Goal: Feedback & Contribution: Leave review/rating

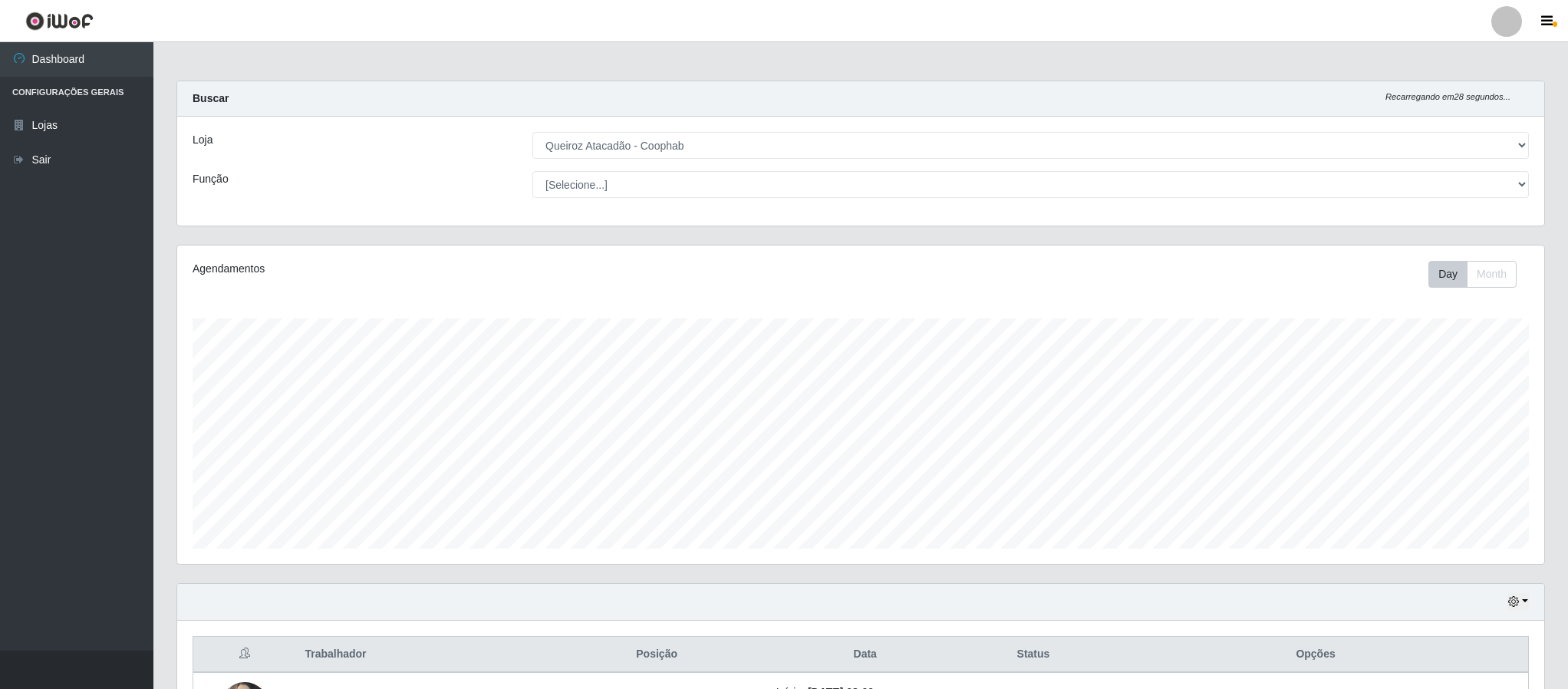
select select "463"
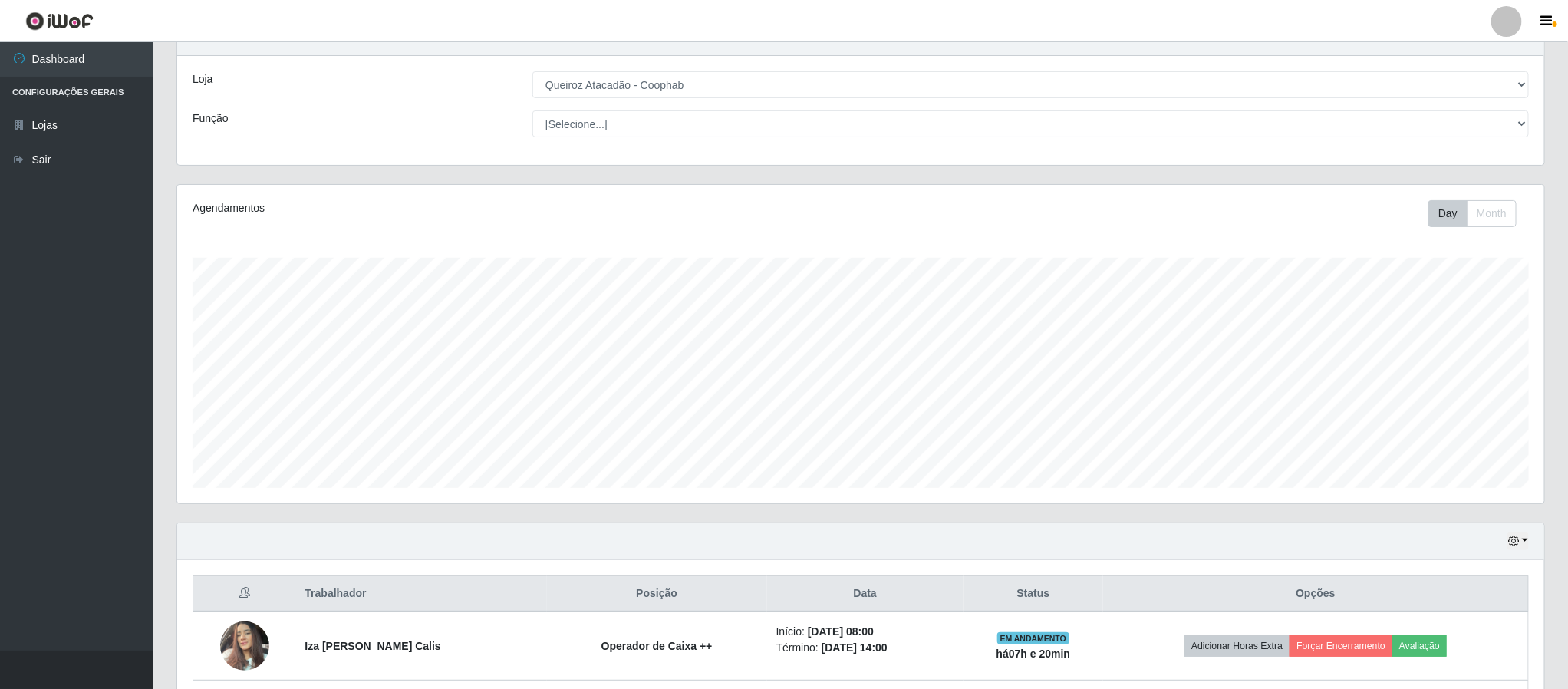
scroll to position [319, 1366]
drag, startPoint x: 1570, startPoint y: 293, endPoint x: 1571, endPoint y: 424, distance: 131.0
click at [1568, 424] on html "Perfil Alterar Senha Sair Dashboard Configurações Gerais Lojas Sair Carregando.…" at bounding box center [784, 517] width 1568 height 1155
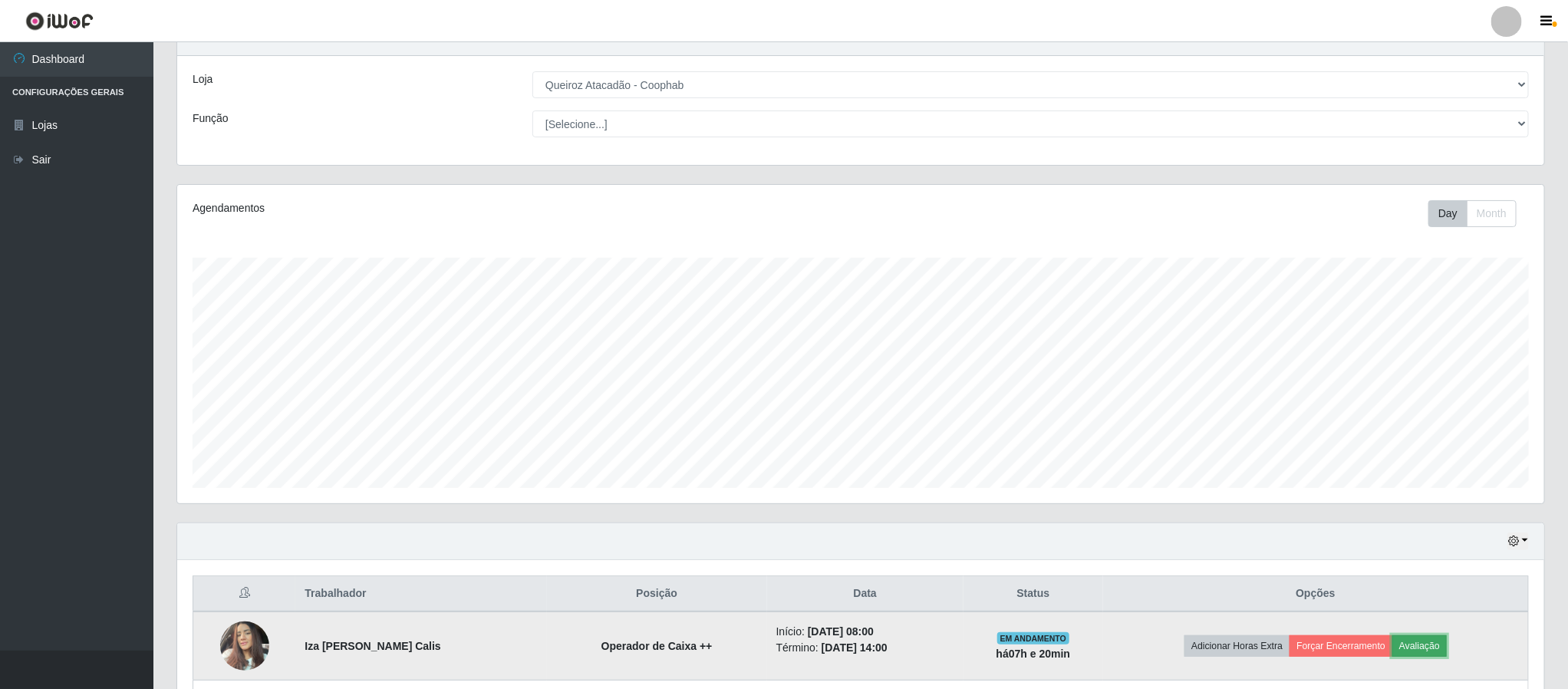
click at [1421, 650] on button "Avaliação" at bounding box center [1419, 646] width 54 height 22
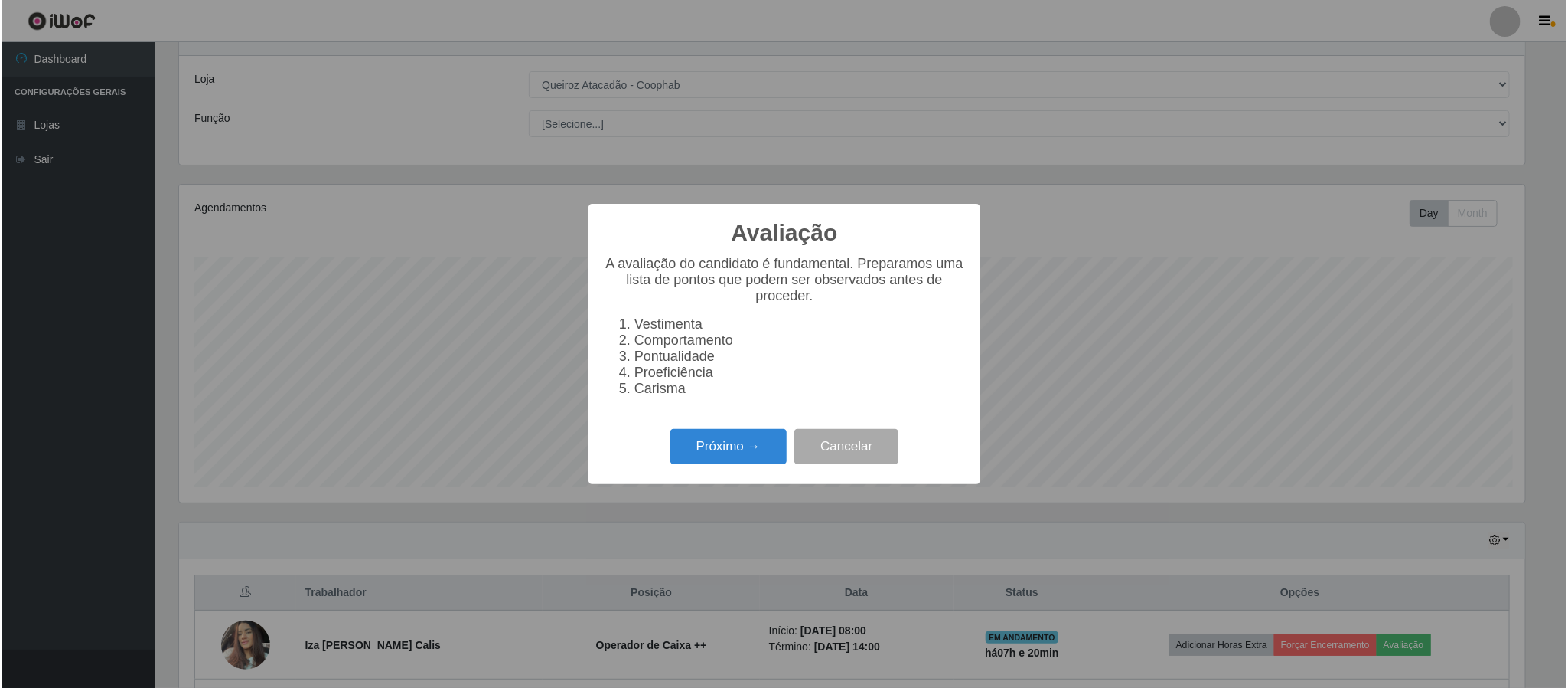
scroll to position [319, 1350]
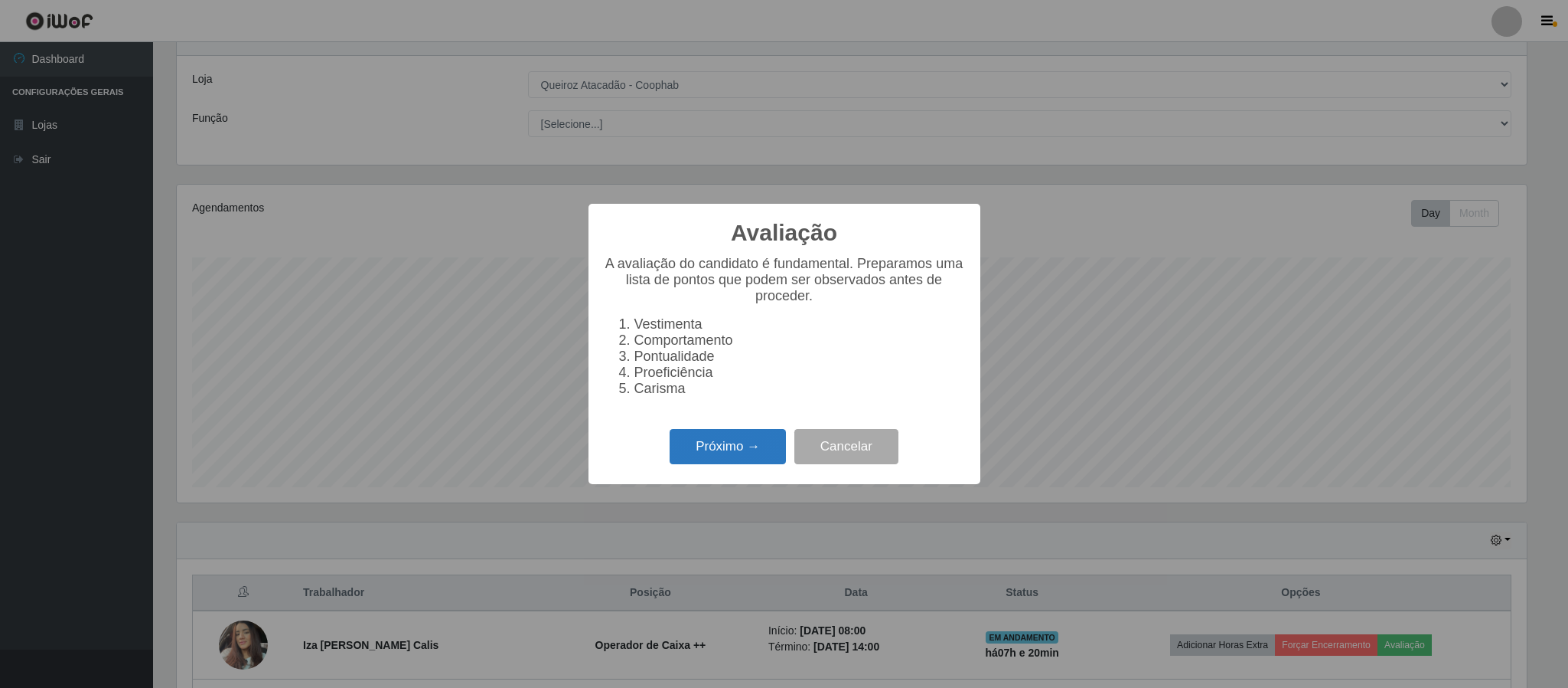
click at [743, 448] on button "Próximo →" at bounding box center [727, 447] width 116 height 36
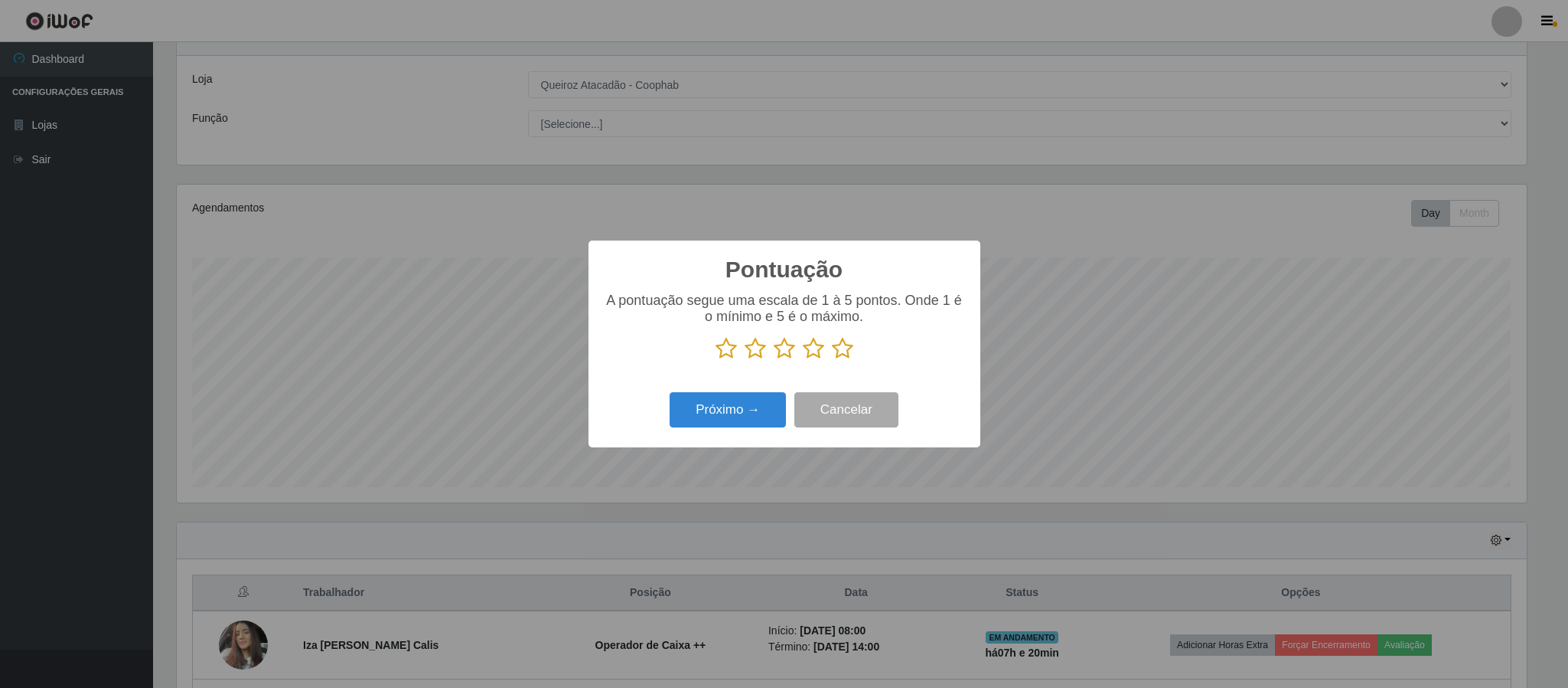
click at [840, 350] on icon at bounding box center [843, 349] width 22 height 23
click at [832, 360] on input "radio" at bounding box center [832, 360] width 0 height 0
click at [764, 414] on button "Próximo →" at bounding box center [727, 410] width 116 height 36
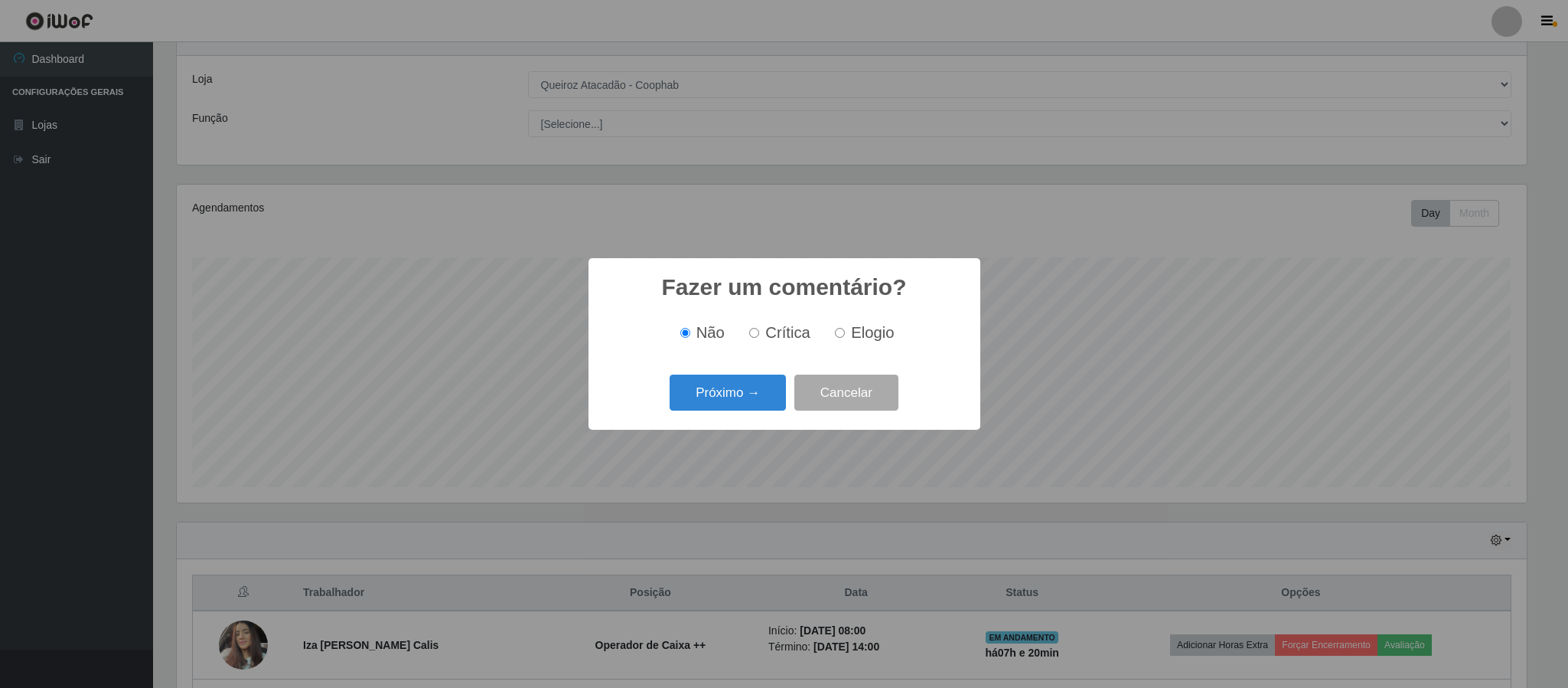
drag, startPoint x: 836, startPoint y: 329, endPoint x: 777, endPoint y: 389, distance: 84.1
click at [835, 331] on input "Elogio" at bounding box center [840, 333] width 10 height 10
radio input "true"
click at [770, 393] on button "Próximo →" at bounding box center [727, 392] width 116 height 36
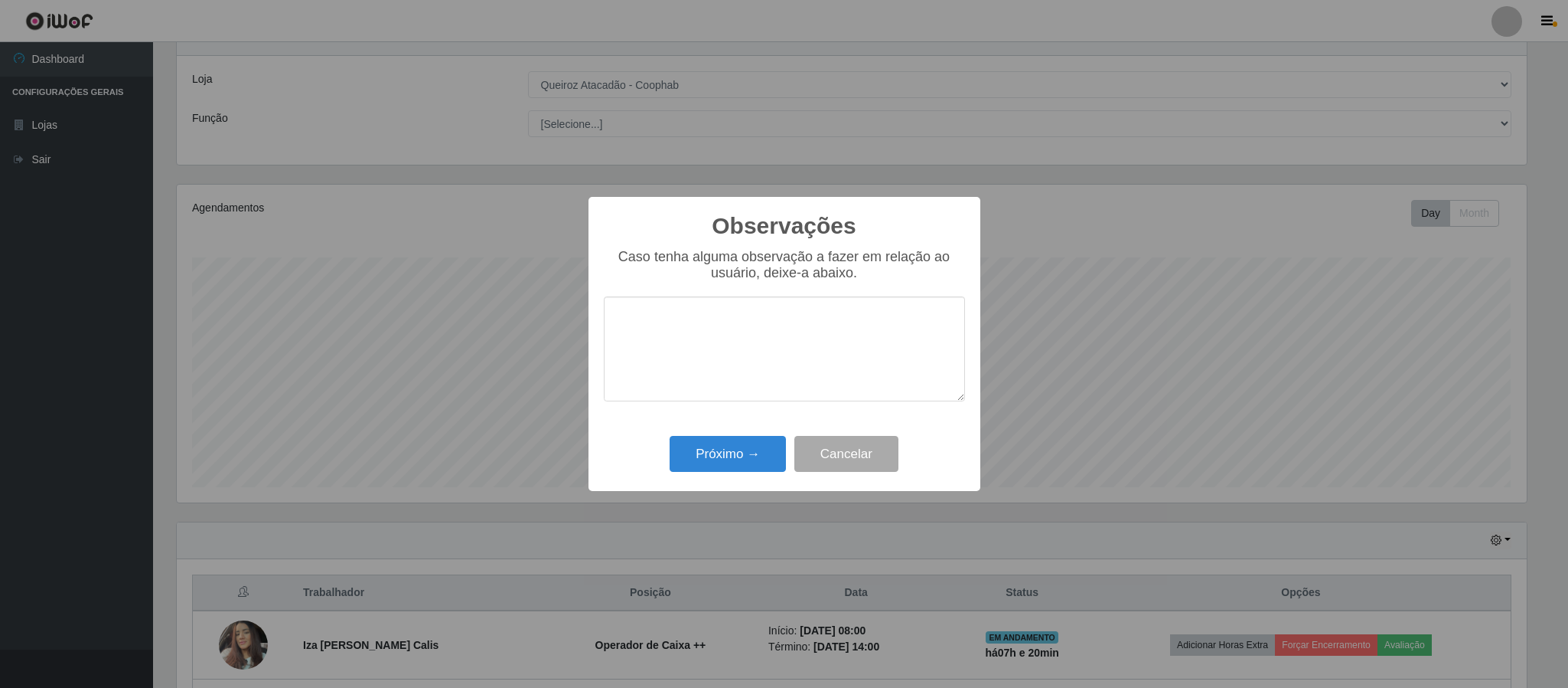
click at [684, 321] on textarea at bounding box center [784, 349] width 361 height 105
type textarea "OTIMO ATENDIMENTO"
click at [724, 457] on button "Próximo →" at bounding box center [727, 453] width 116 height 36
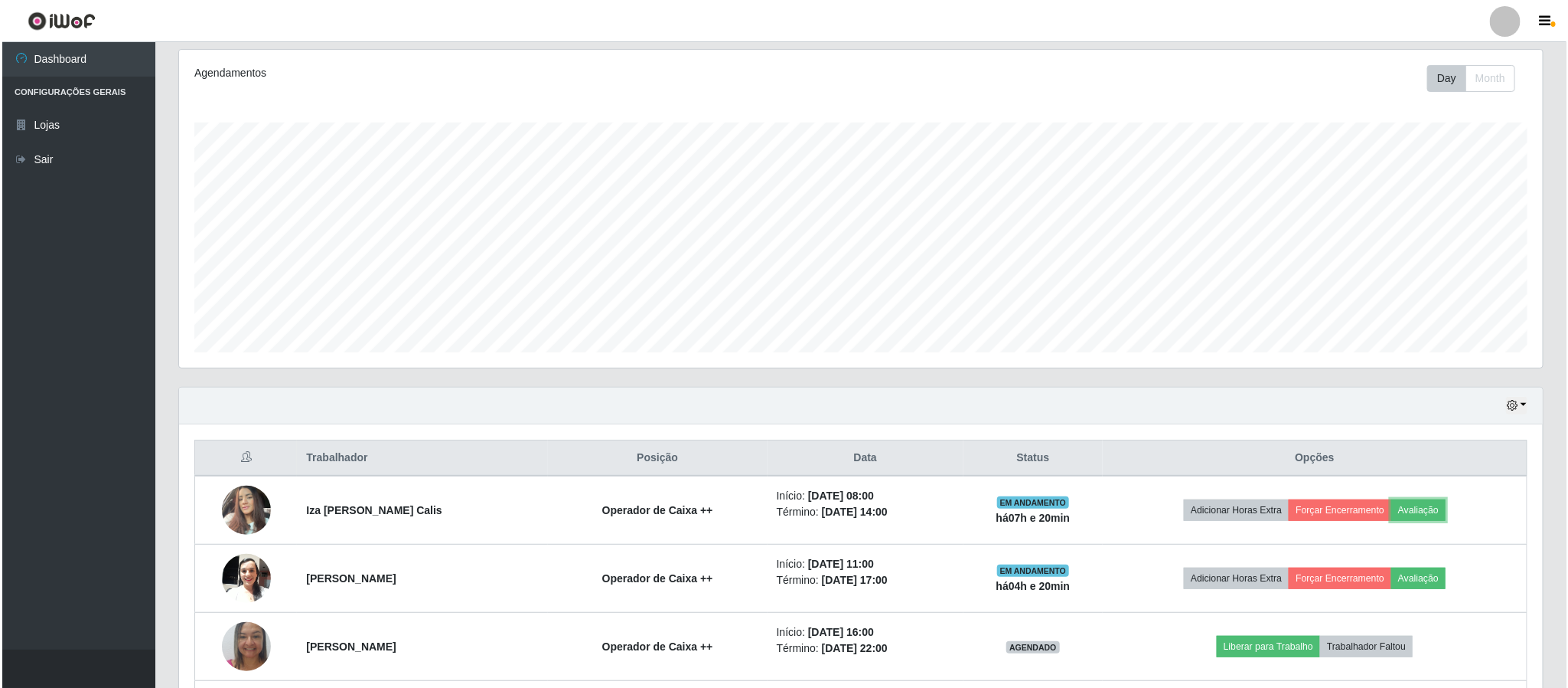
scroll to position [209, 0]
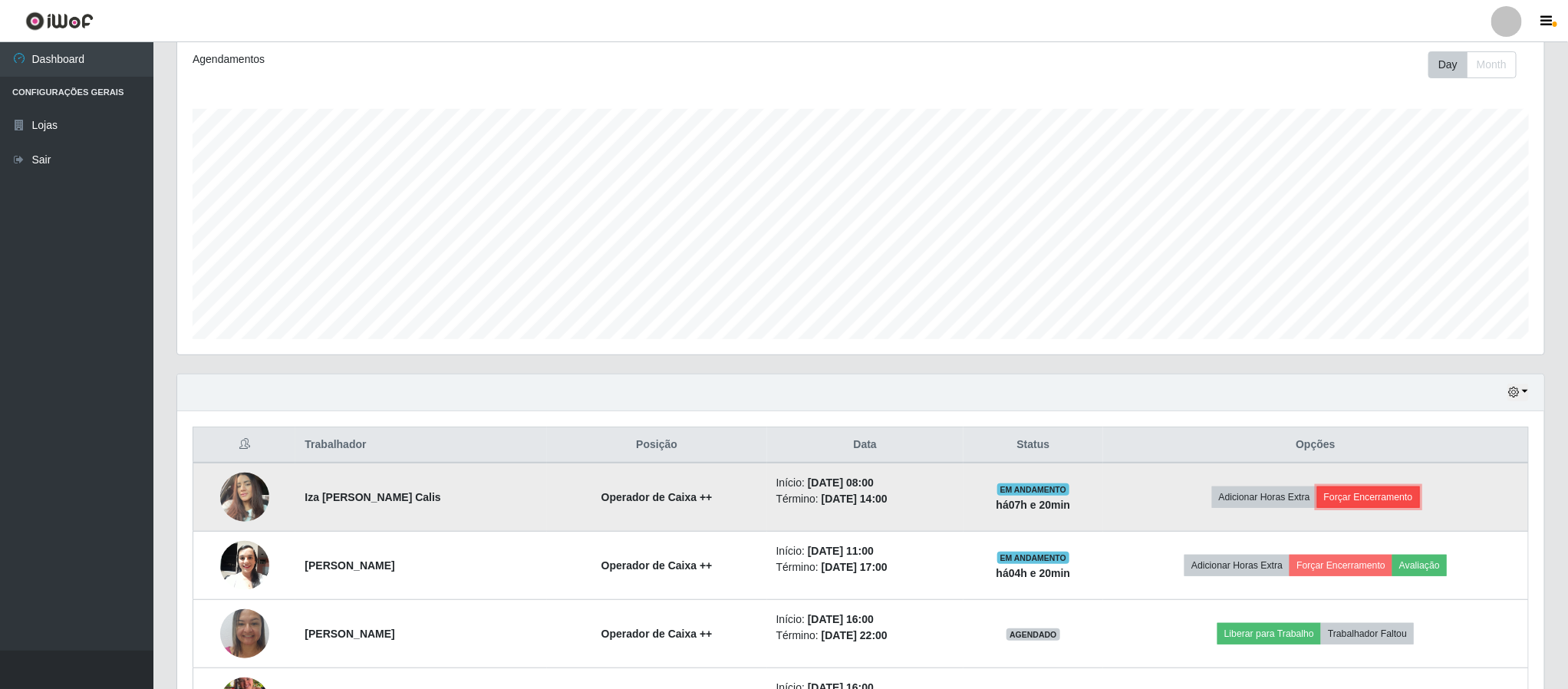
click at [1355, 508] on button "Forçar Encerramento" at bounding box center [1369, 497] width 103 height 22
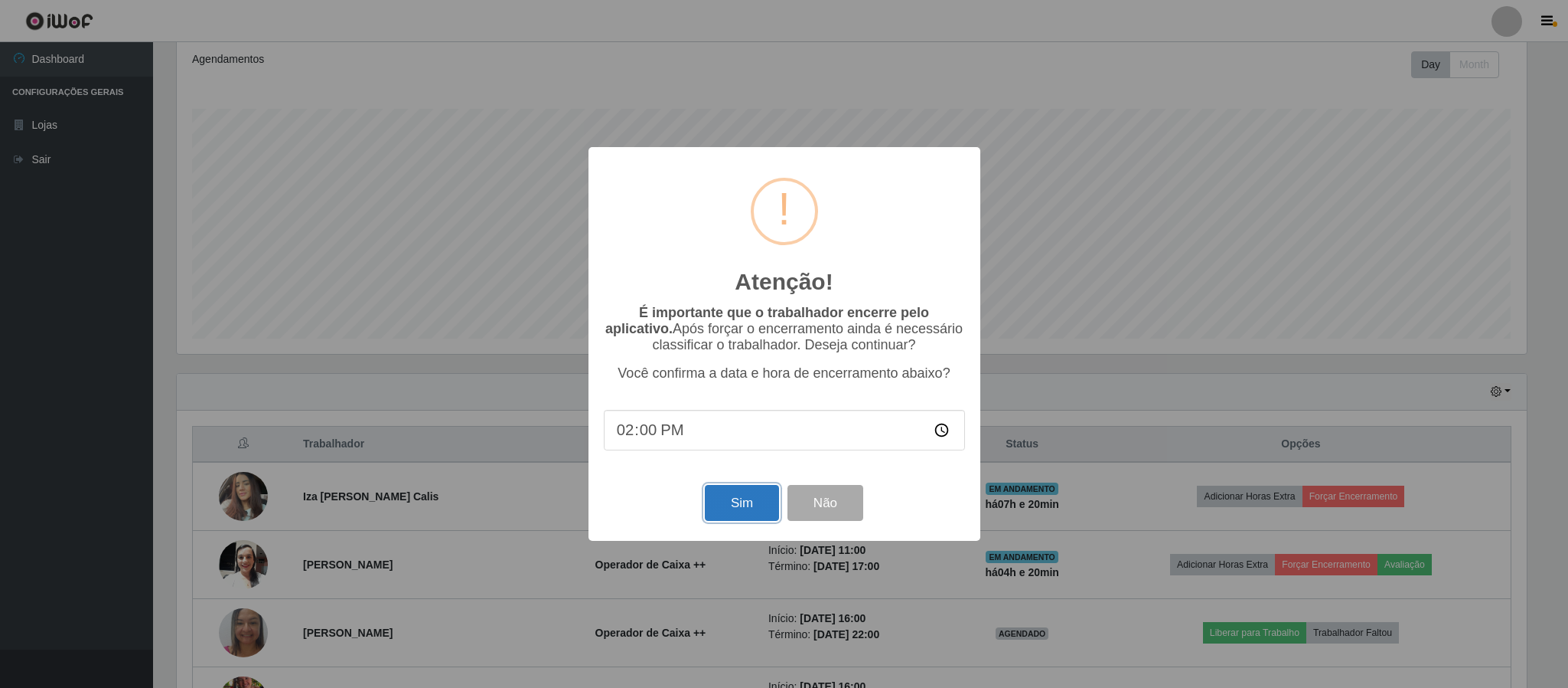
click at [743, 514] on button "Sim" at bounding box center [742, 502] width 74 height 36
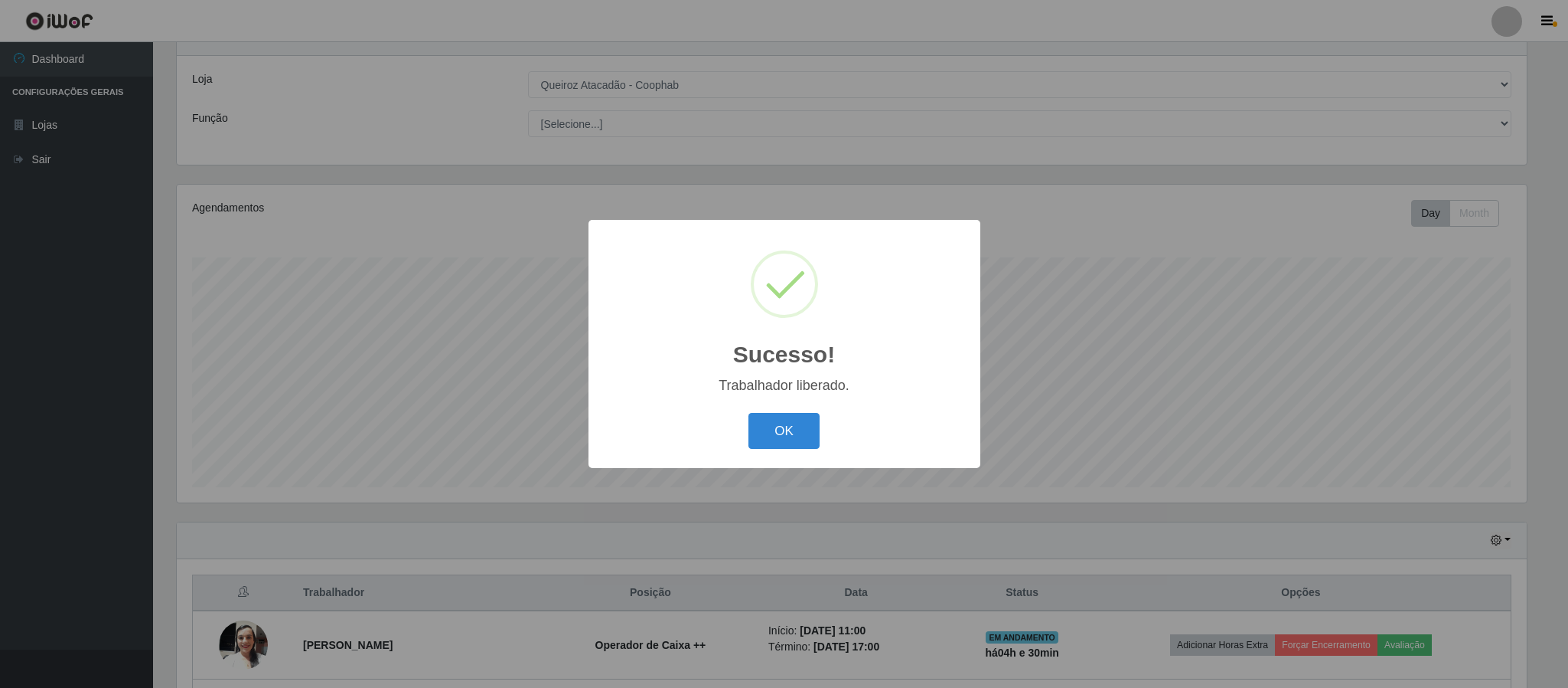
click at [829, 389] on div "Trabalhador liberado." at bounding box center [784, 385] width 361 height 16
drag, startPoint x: 802, startPoint y: 427, endPoint x: 1173, endPoint y: 676, distance: 446.8
click at [1112, 568] on div "Sucesso! × Trabalhador liberado. OK Cancel" at bounding box center [784, 344] width 1568 height 688
click at [770, 426] on button "OK" at bounding box center [784, 430] width 71 height 36
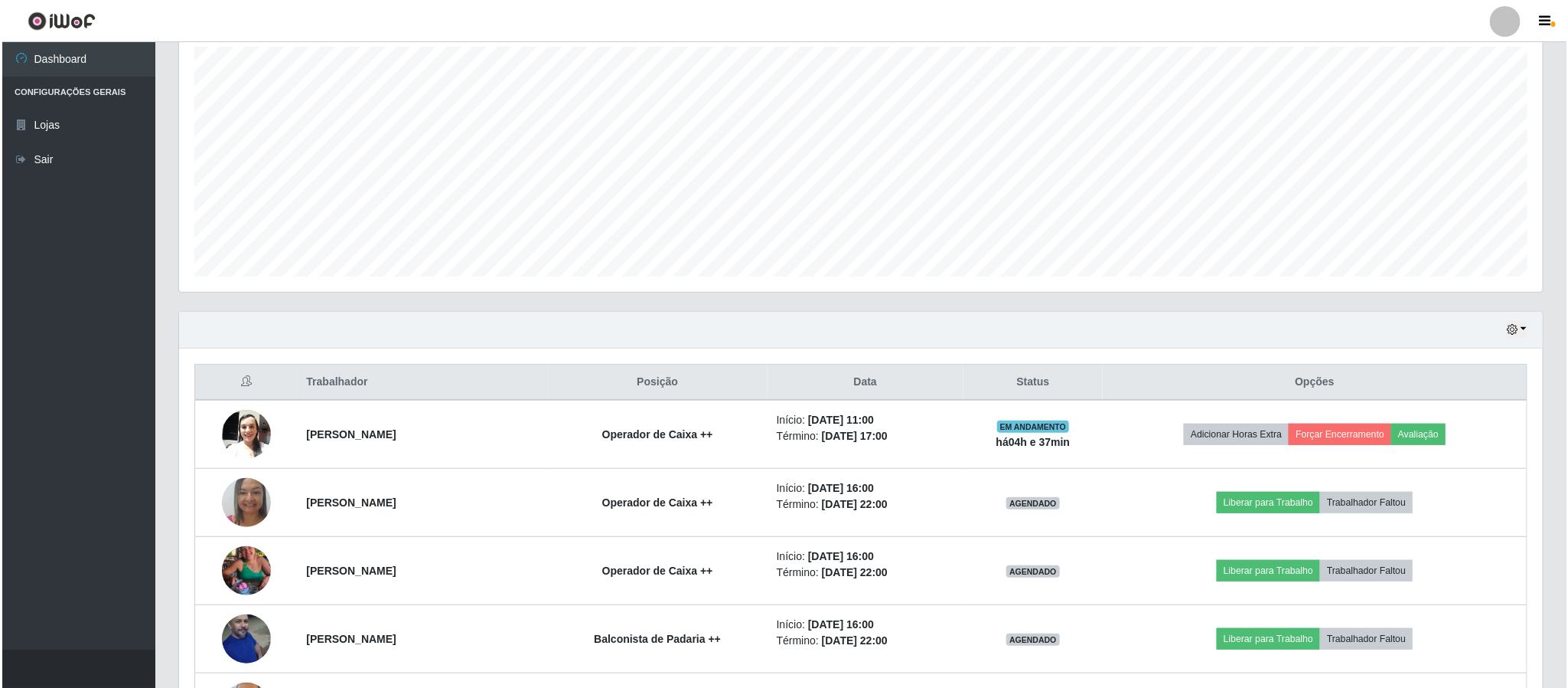
scroll to position [304, 0]
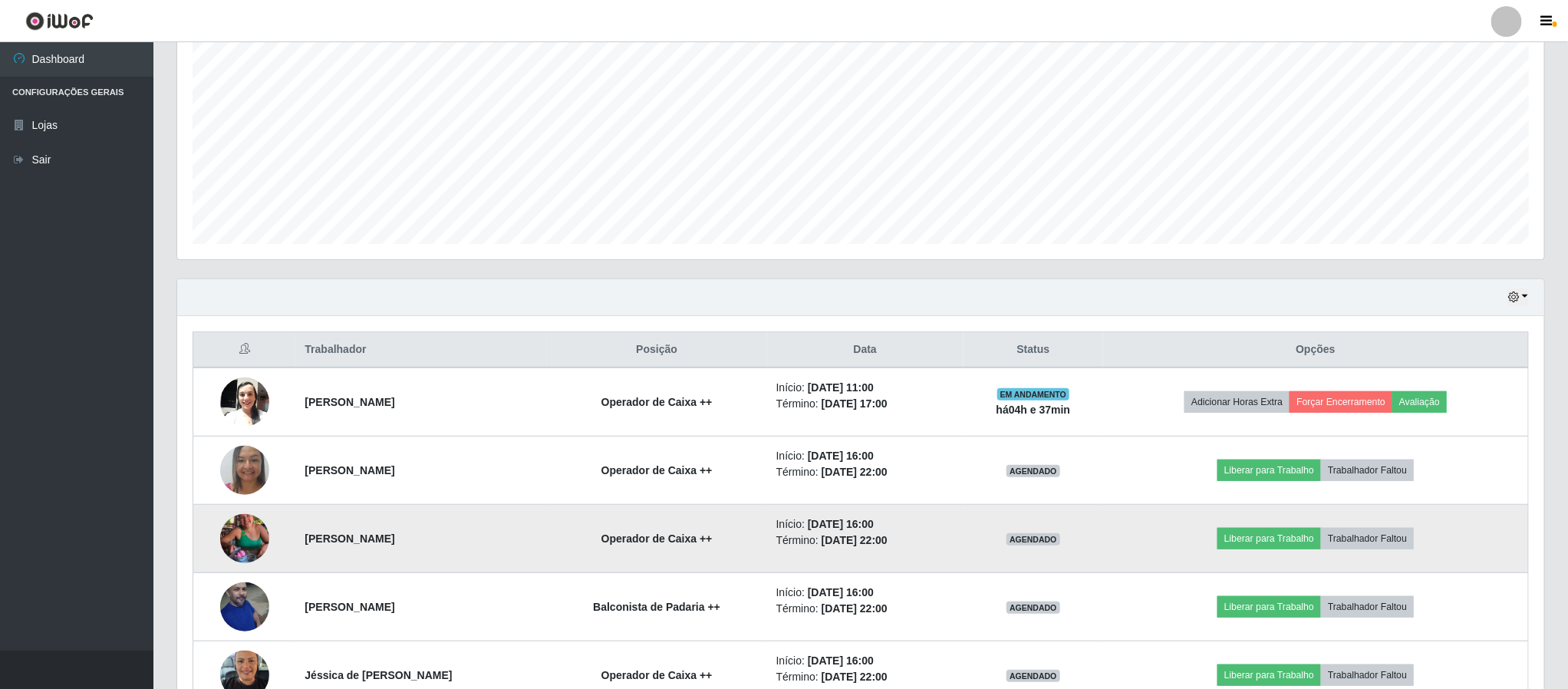
click at [263, 539] on img at bounding box center [244, 538] width 49 height 88
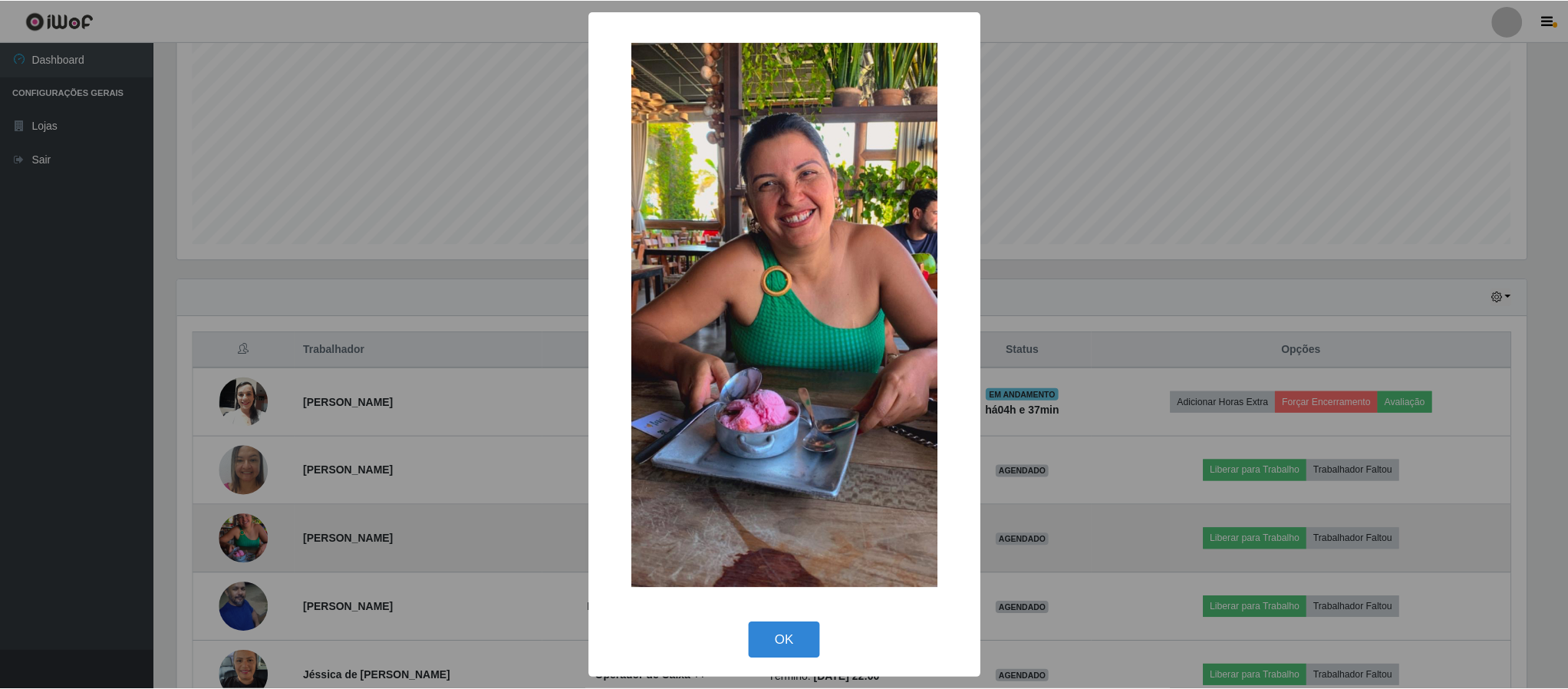
scroll to position [319, 1354]
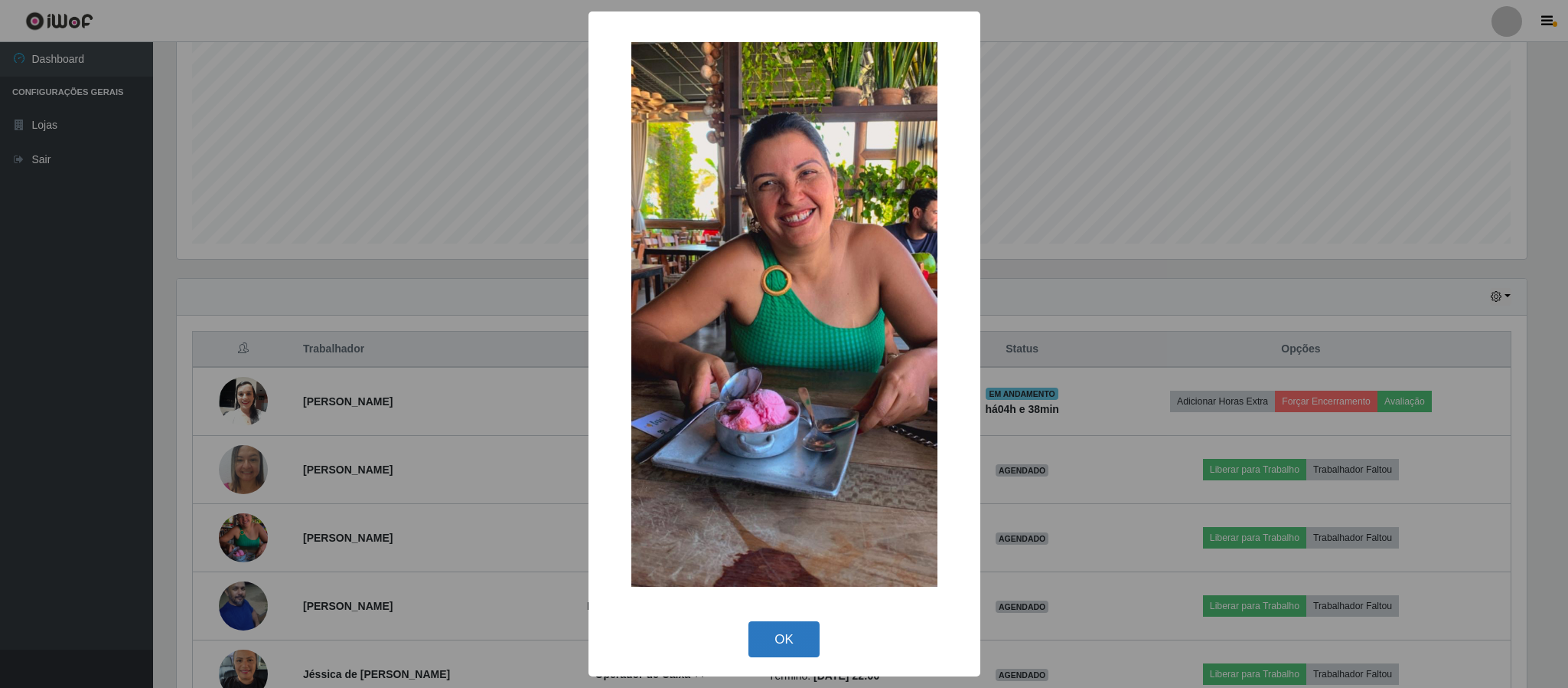
click at [776, 639] on button "OK" at bounding box center [784, 639] width 71 height 36
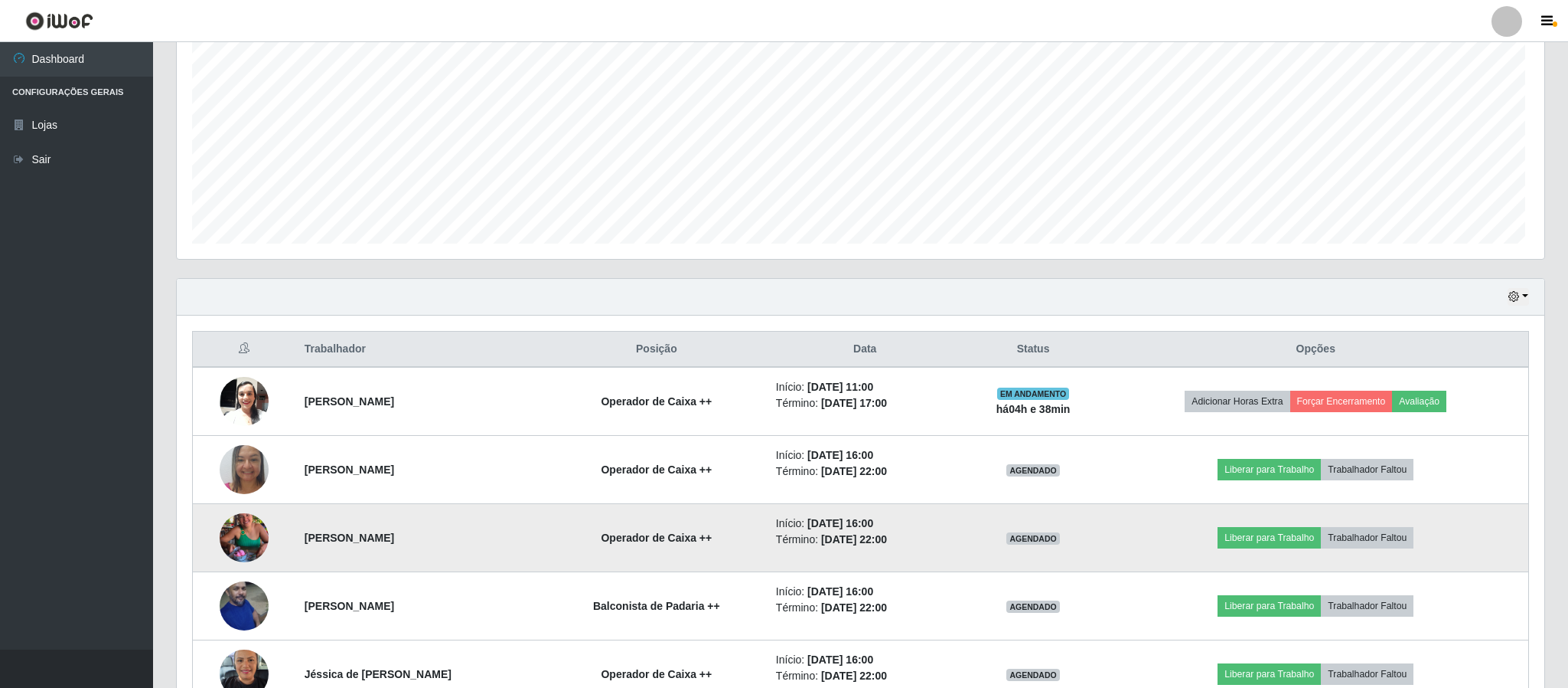
scroll to position [319, 1362]
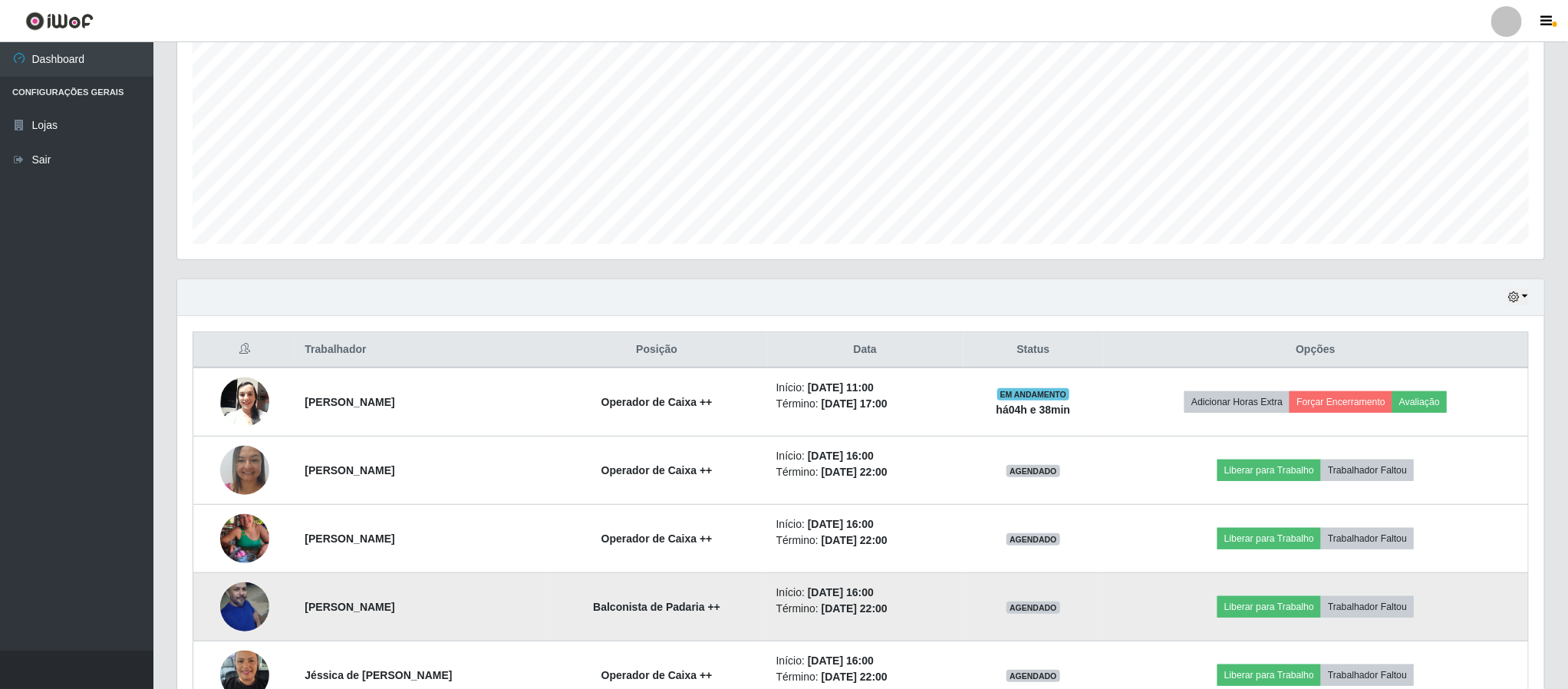
click at [240, 607] on img at bounding box center [244, 605] width 49 height 74
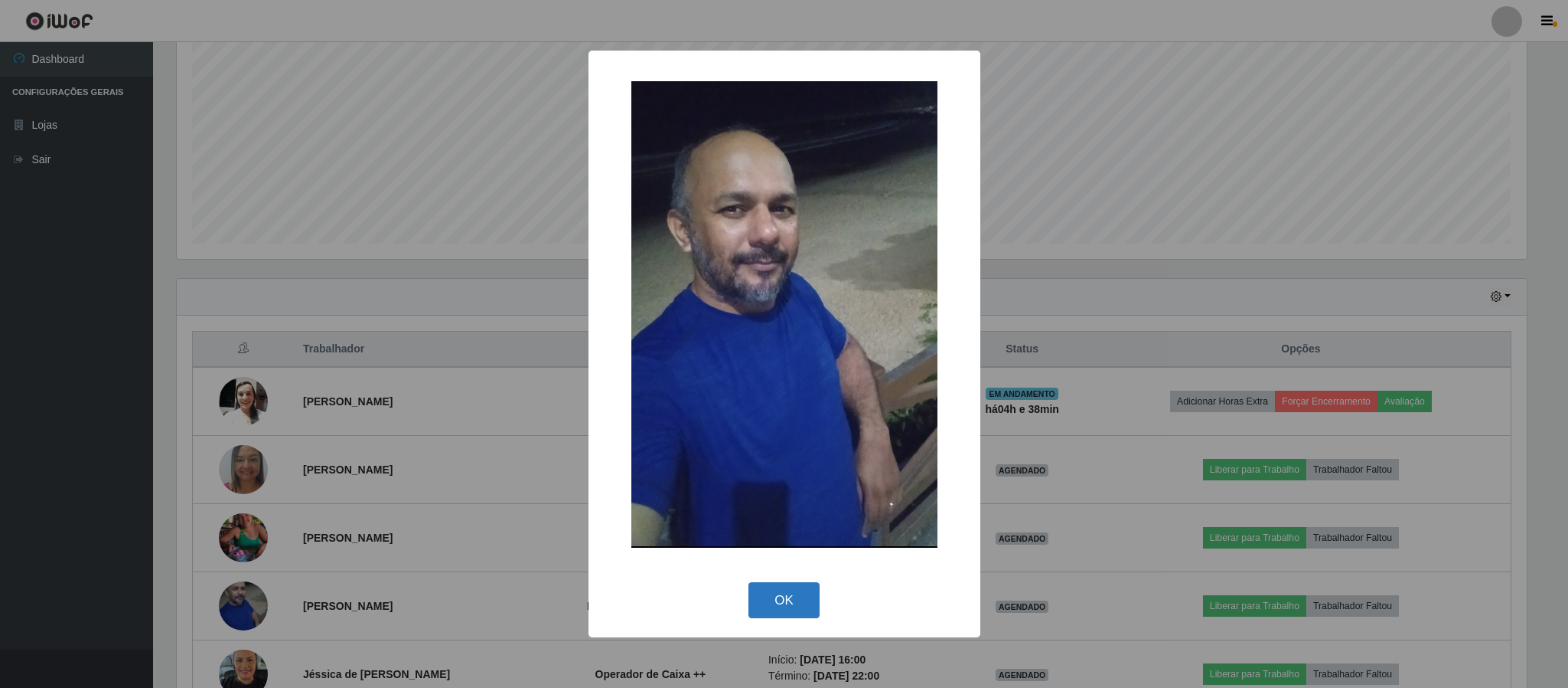
click at [769, 595] on button "OK" at bounding box center [784, 599] width 71 height 36
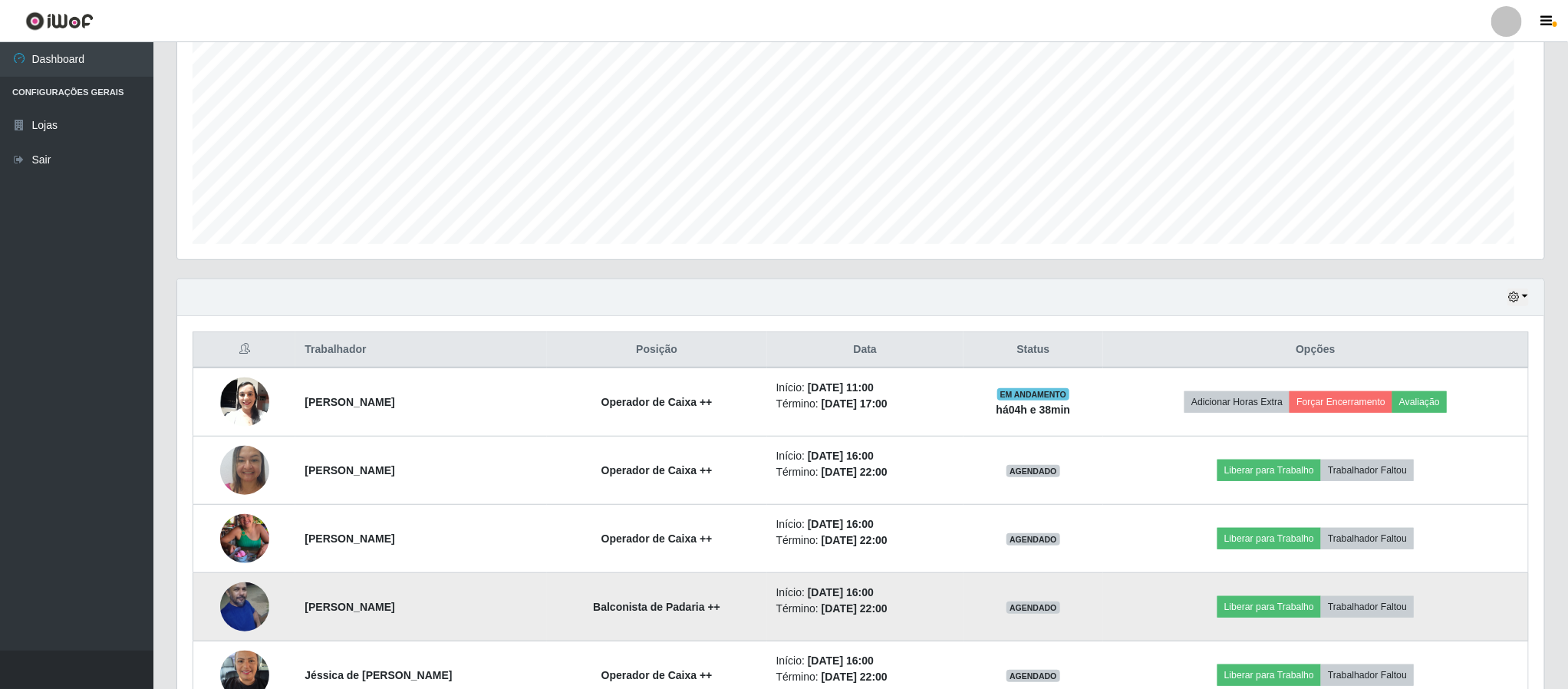
scroll to position [319, 1366]
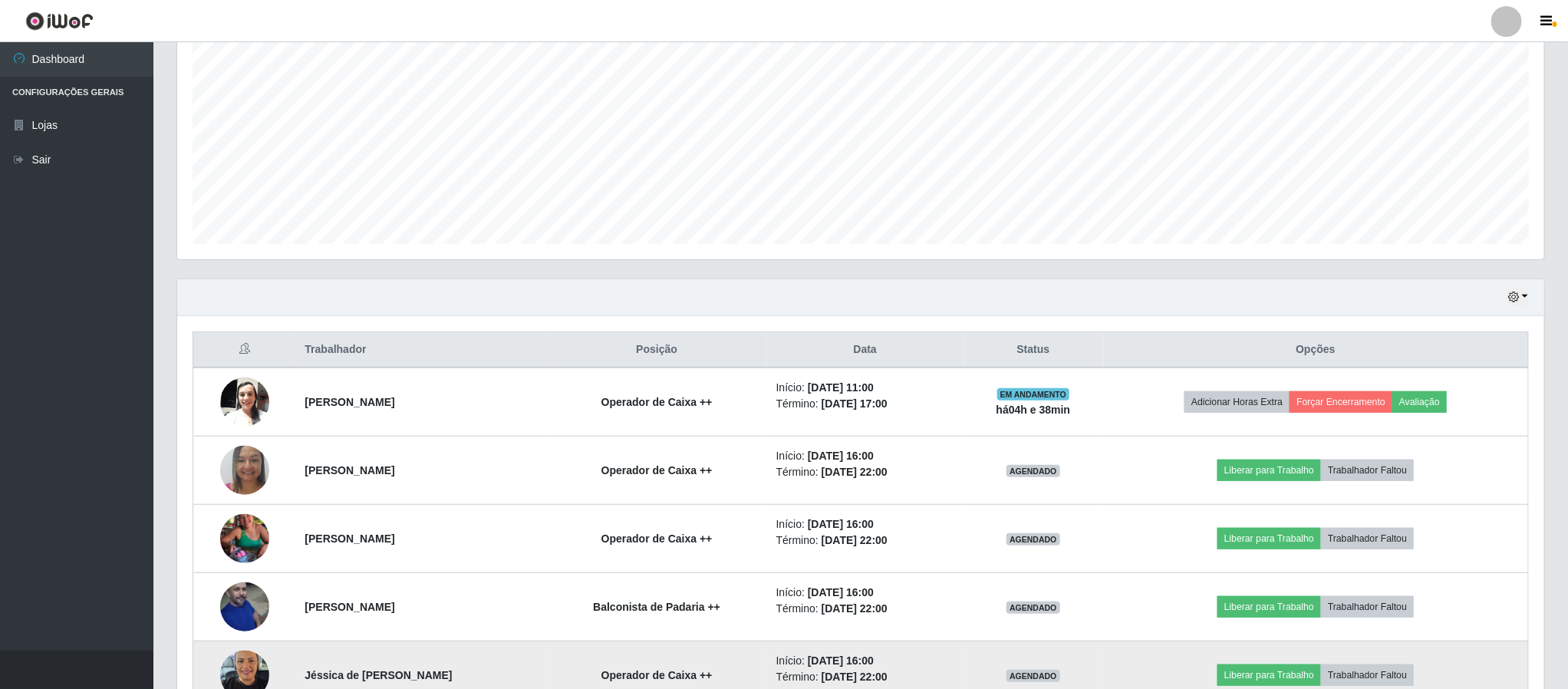
click at [255, 674] on img at bounding box center [244, 675] width 49 height 65
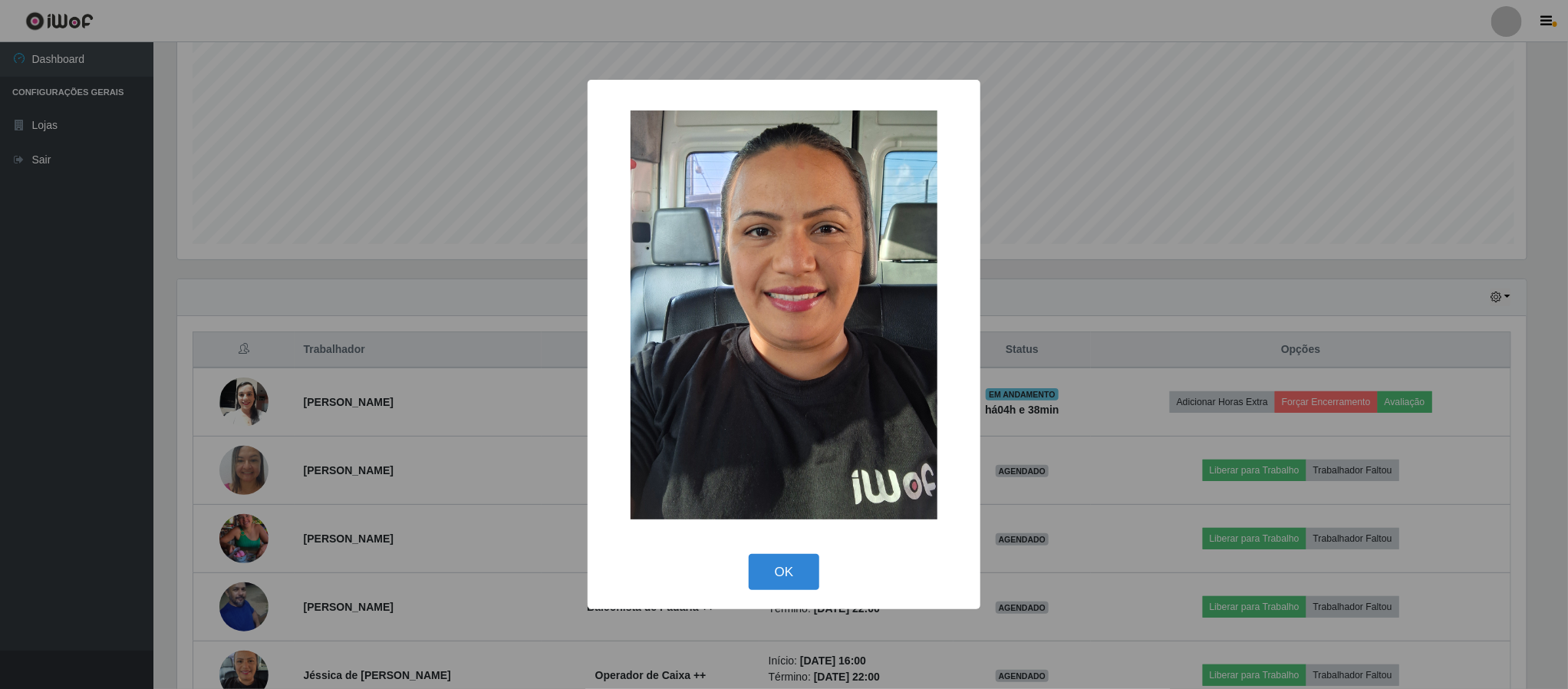
scroll to position [319, 1354]
click at [787, 584] on button "OK" at bounding box center [786, 571] width 71 height 36
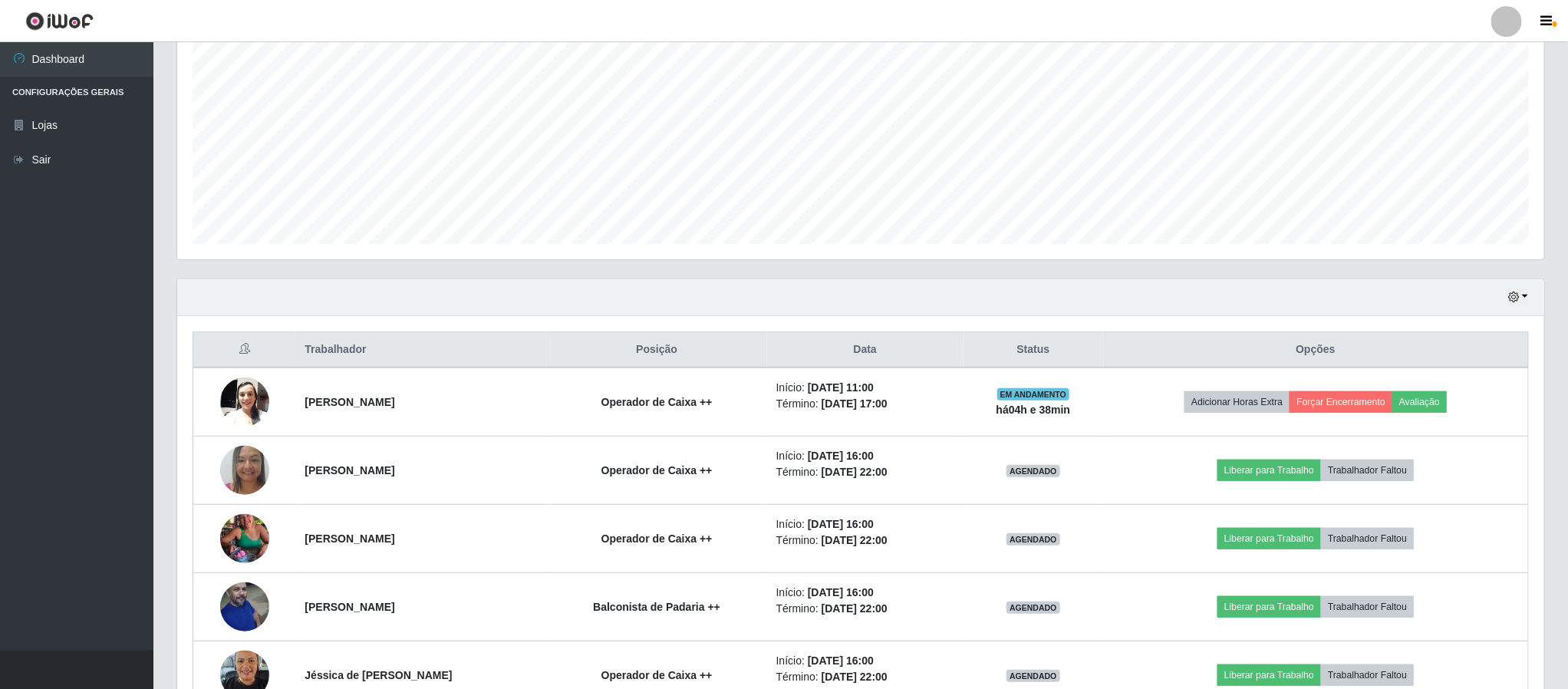
scroll to position [403, 0]
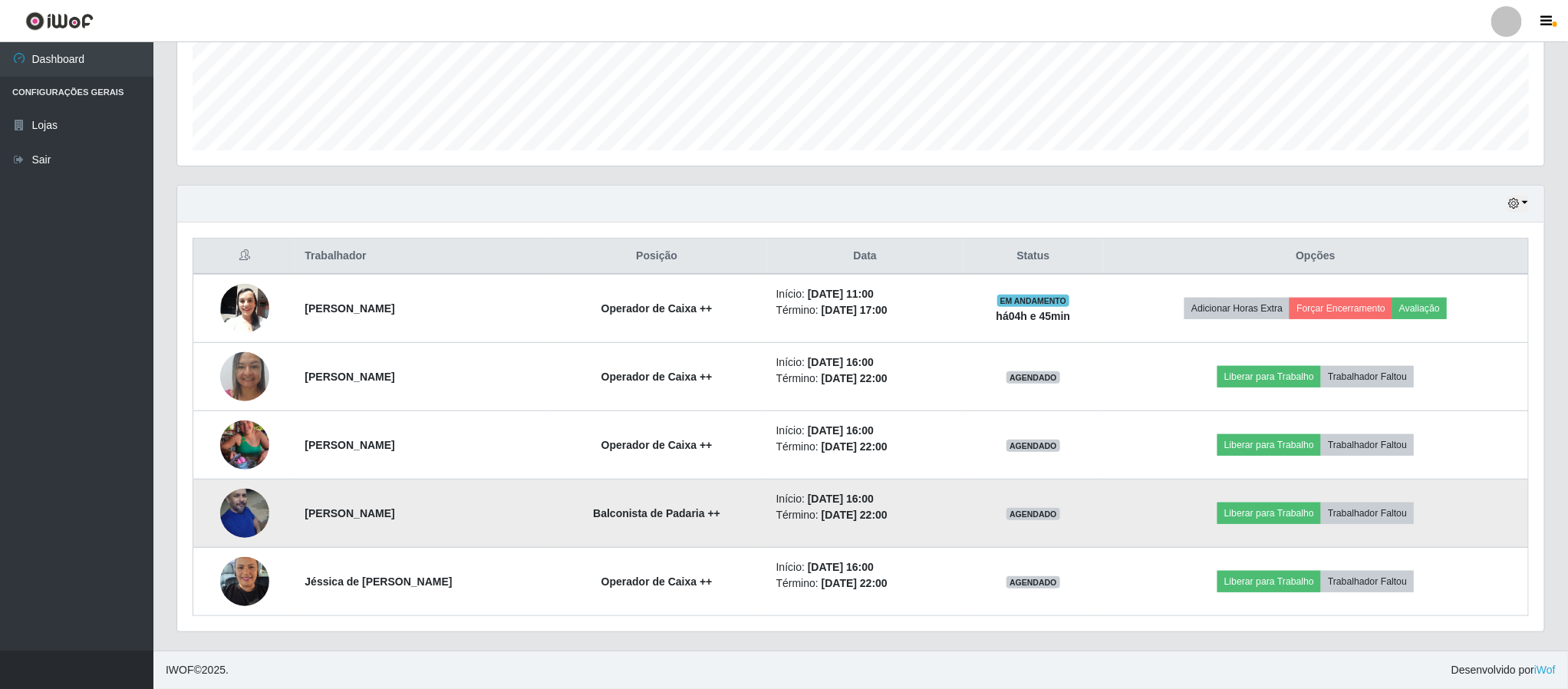
drag, startPoint x: 810, startPoint y: 546, endPoint x: 779, endPoint y: 541, distance: 31.4
click at [779, 541] on tbody "[PERSON_NAME] Operador de Caixa ++ Início: [DATE] 11:00 Término: [DATE] 17:00 E…" at bounding box center [861, 444] width 1336 height 342
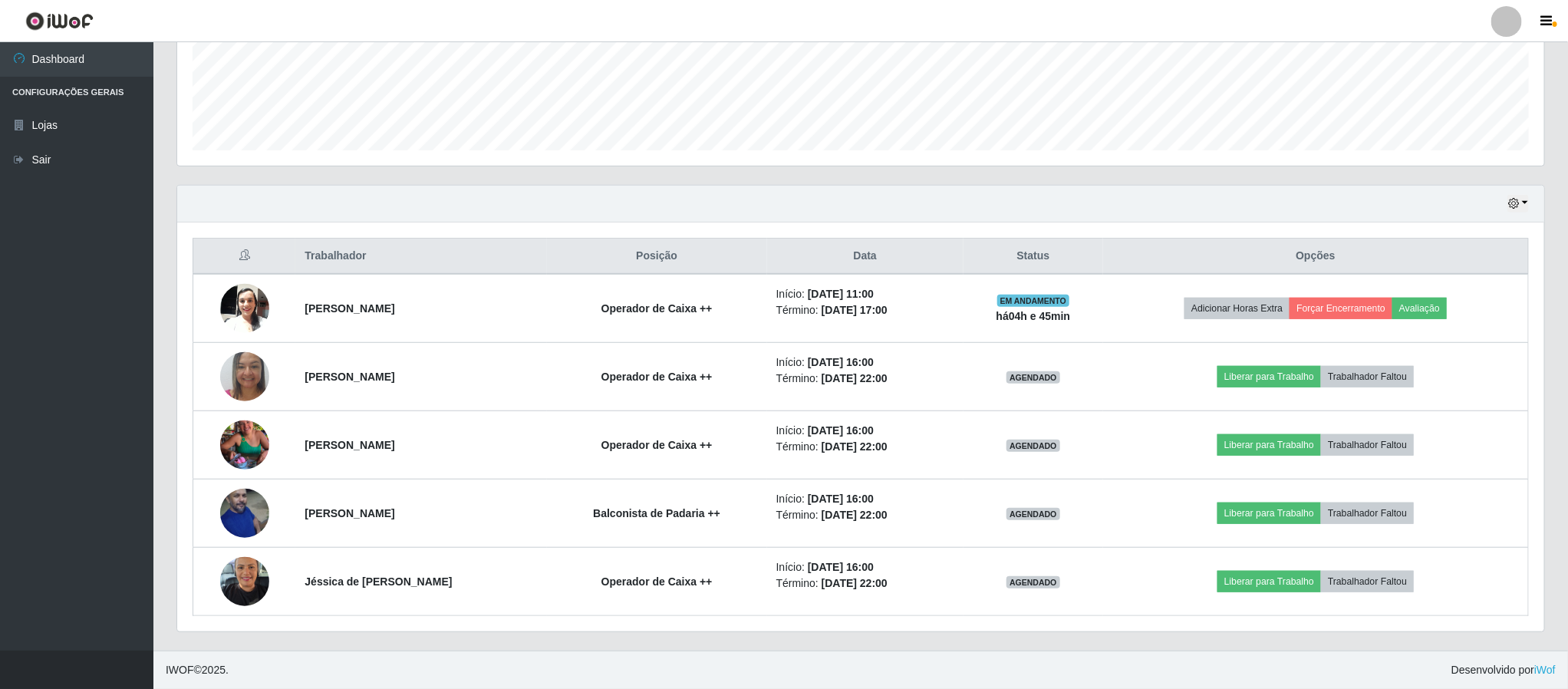
drag, startPoint x: 578, startPoint y: 608, endPoint x: 597, endPoint y: 624, distance: 24.8
click at [580, 610] on td "Operador de Caixa ++" at bounding box center [657, 582] width 220 height 69
click at [653, 652] on footer "IWOF © 2025 . Desenvolvido por iWof" at bounding box center [860, 670] width 1415 height 38
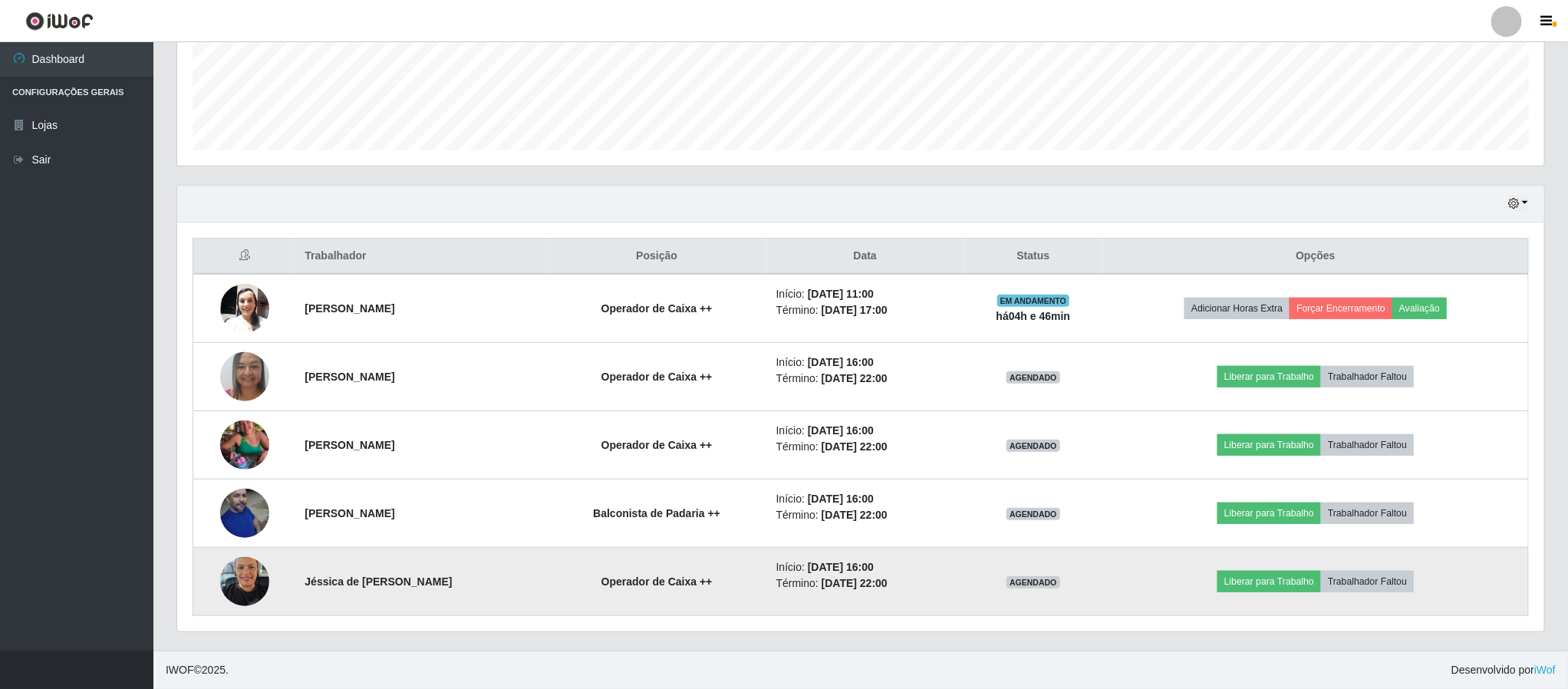
click at [255, 566] on img at bounding box center [244, 581] width 49 height 65
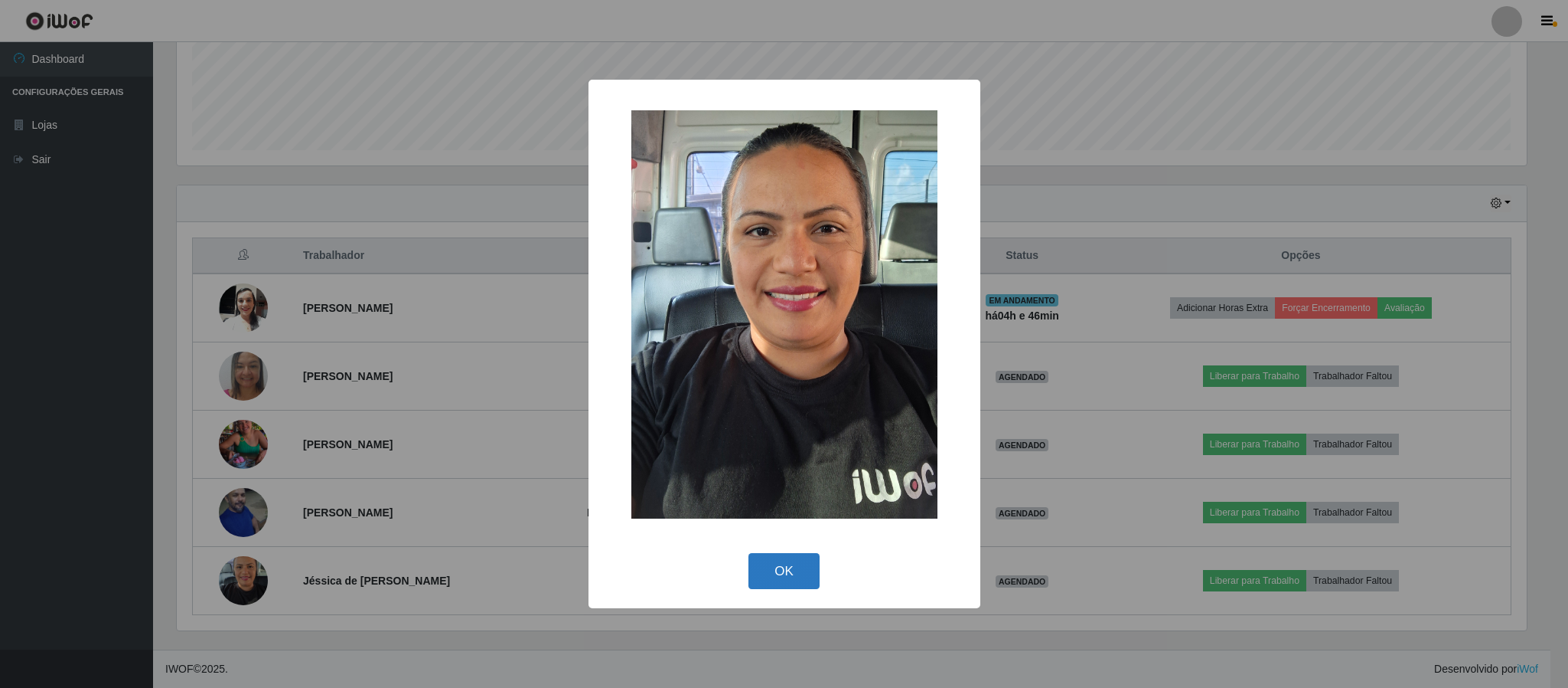
click at [771, 557] on button "OK" at bounding box center [784, 570] width 71 height 36
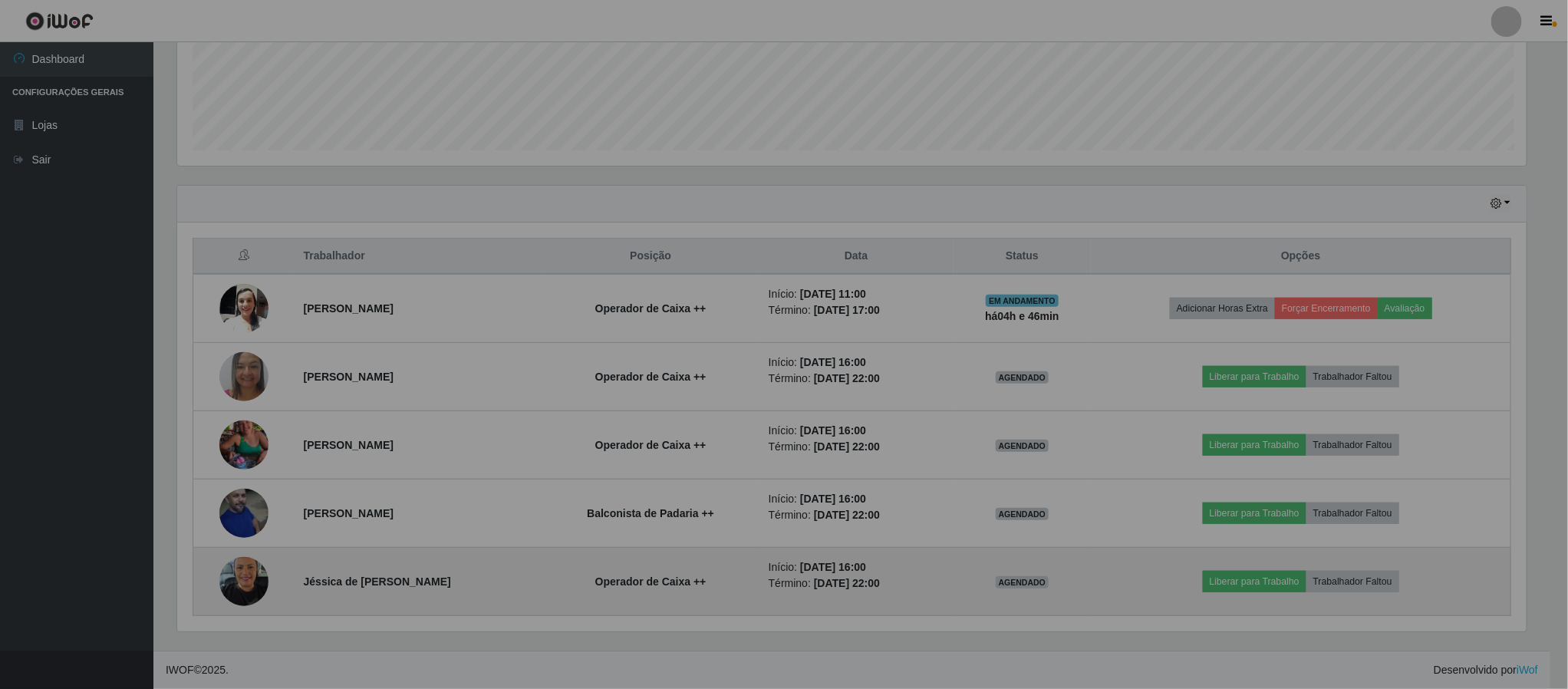
scroll to position [319, 1366]
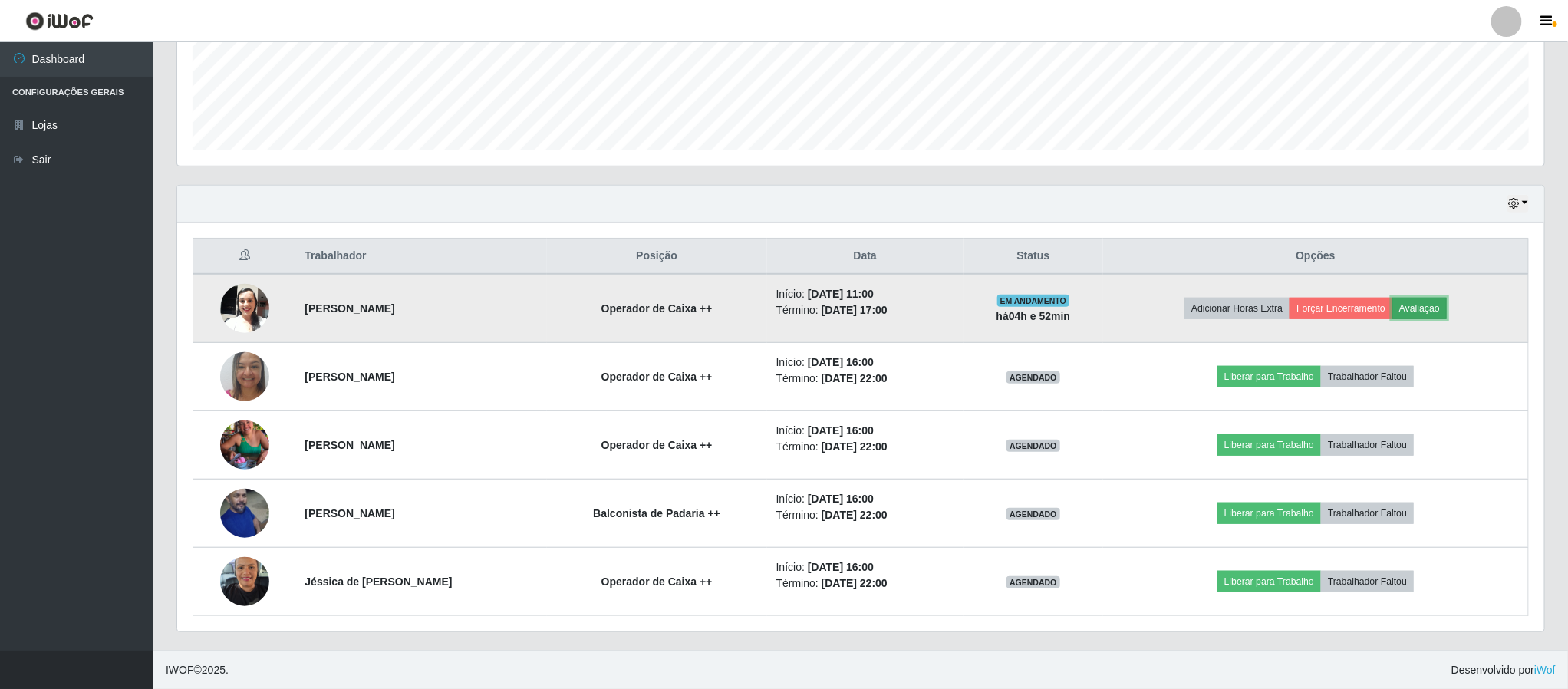
click at [1441, 310] on button "Avaliação" at bounding box center [1419, 309] width 54 height 22
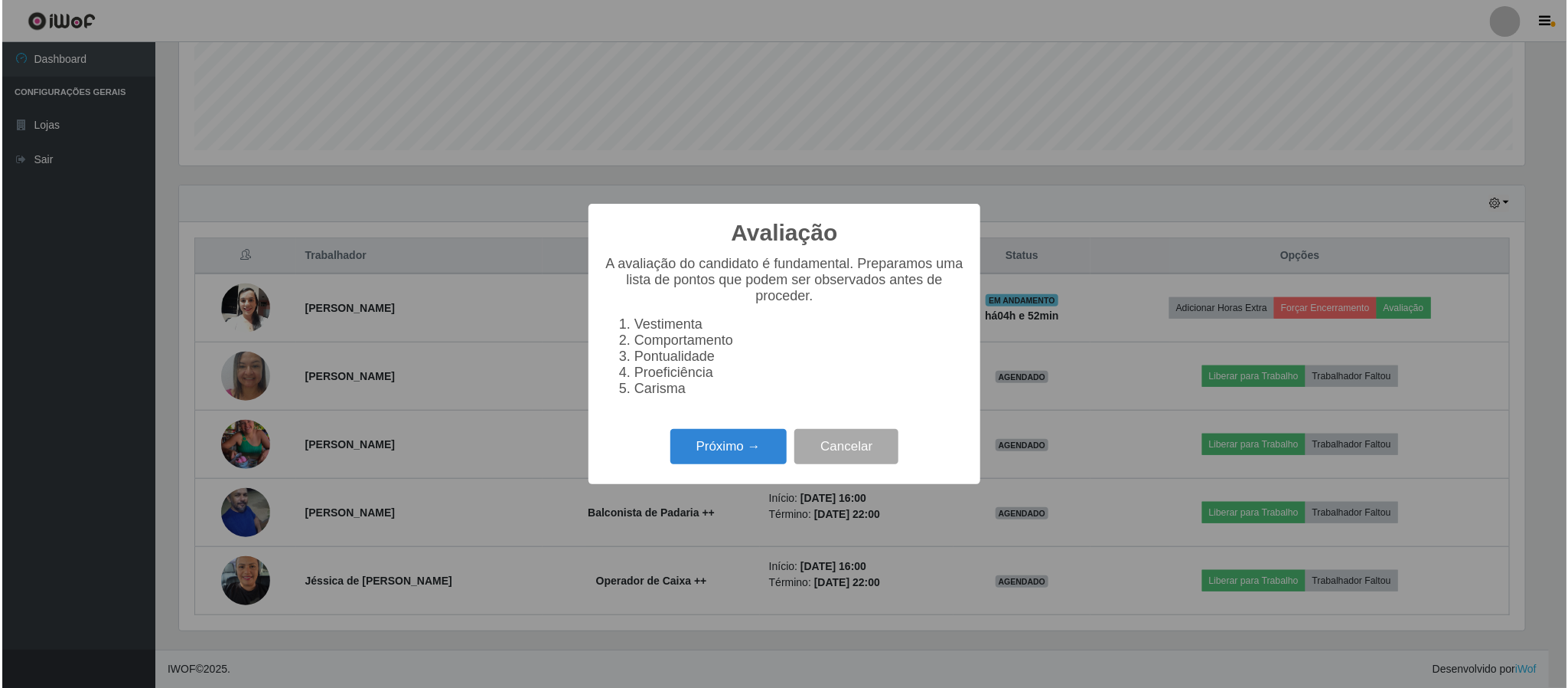
scroll to position [319, 1350]
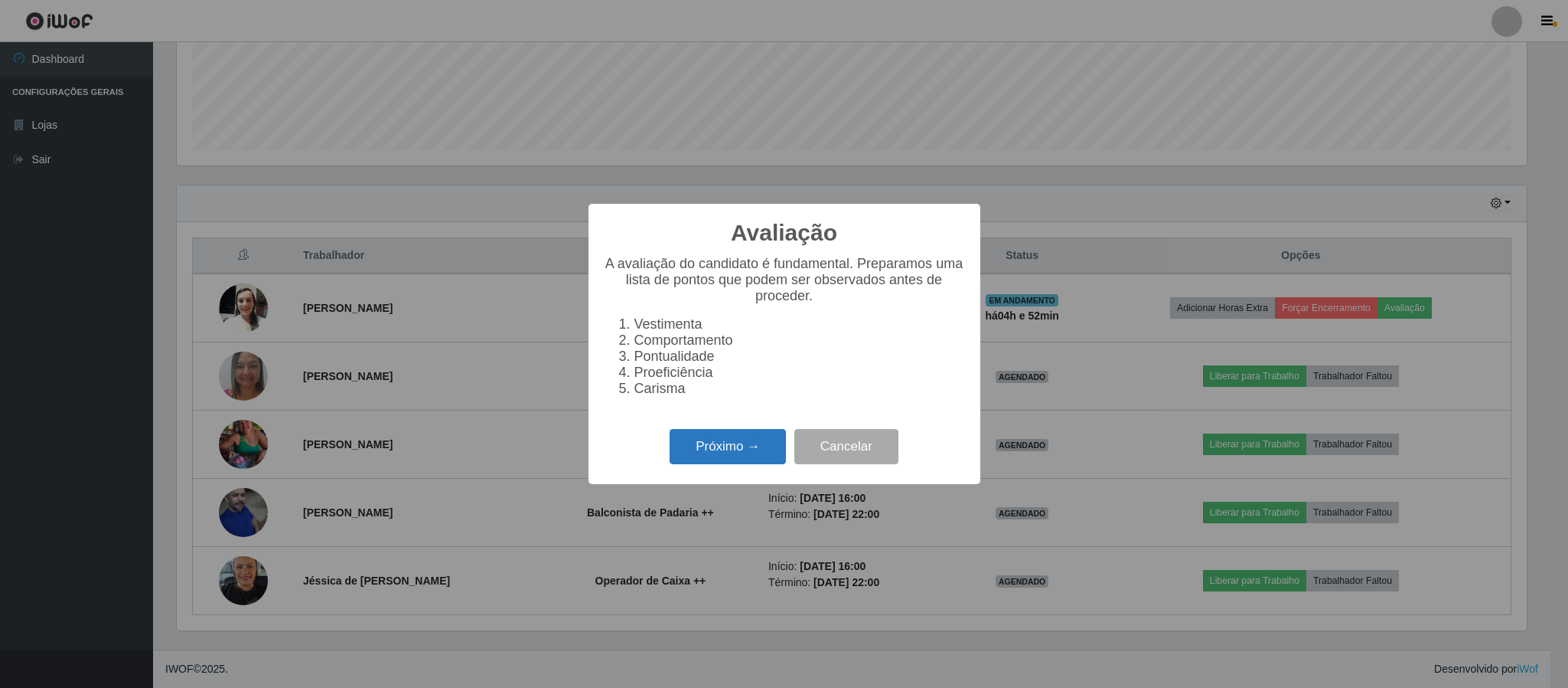
click at [716, 456] on button "Próximo →" at bounding box center [727, 447] width 116 height 36
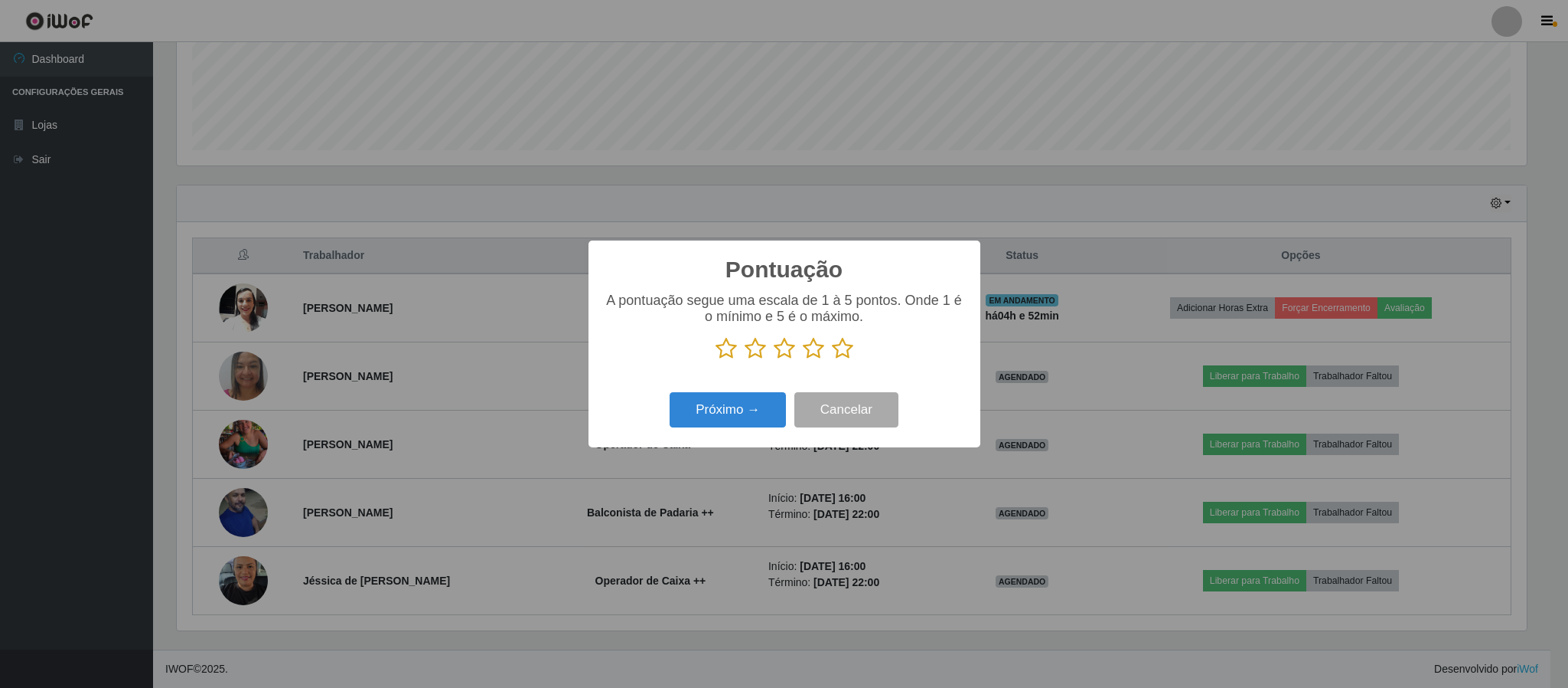
scroll to position [765382, 763925]
click at [836, 349] on icon at bounding box center [843, 349] width 22 height 23
click at [832, 360] on input "radio" at bounding box center [832, 360] width 0 height 0
click at [698, 407] on button "Próximo →" at bounding box center [727, 410] width 116 height 36
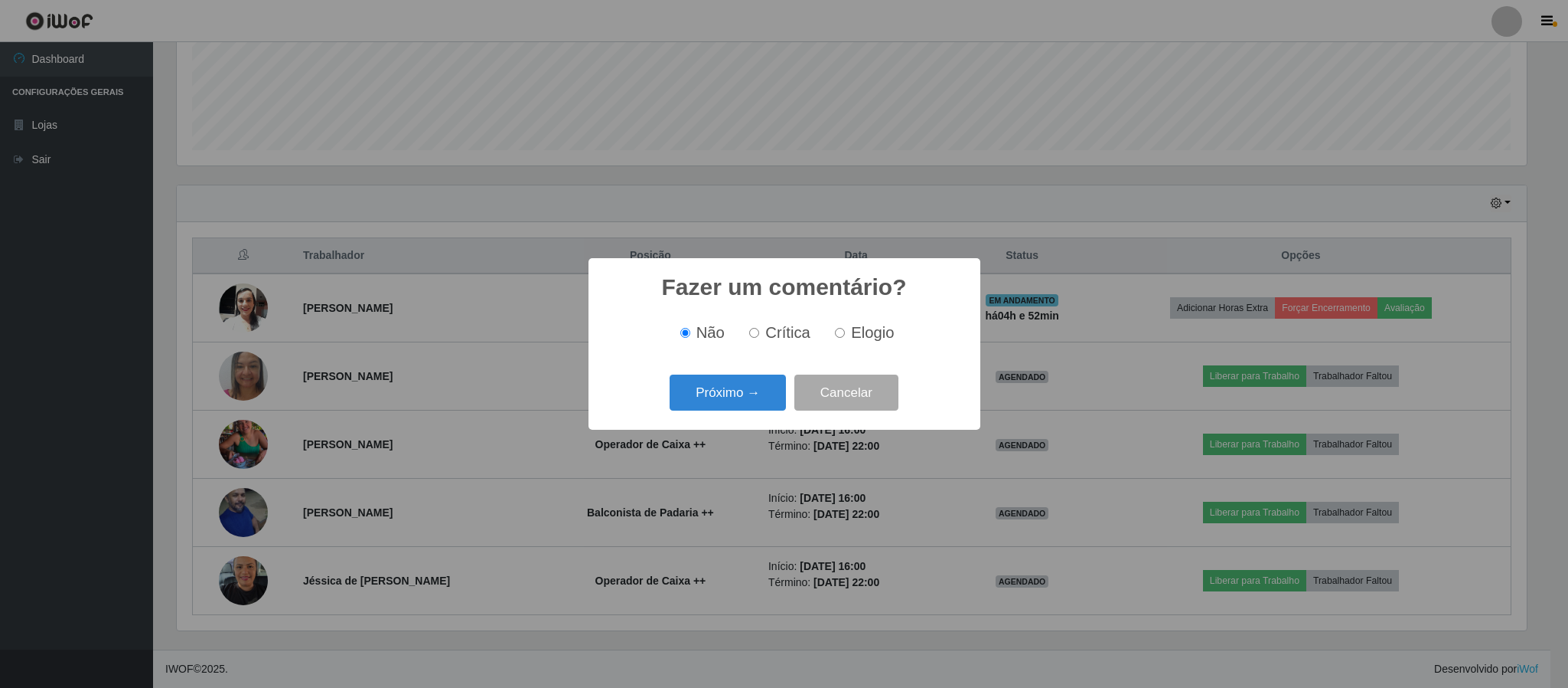
click at [840, 334] on input "Elogio" at bounding box center [840, 333] width 10 height 10
radio input "true"
click at [724, 392] on button "Próximo →" at bounding box center [727, 392] width 116 height 36
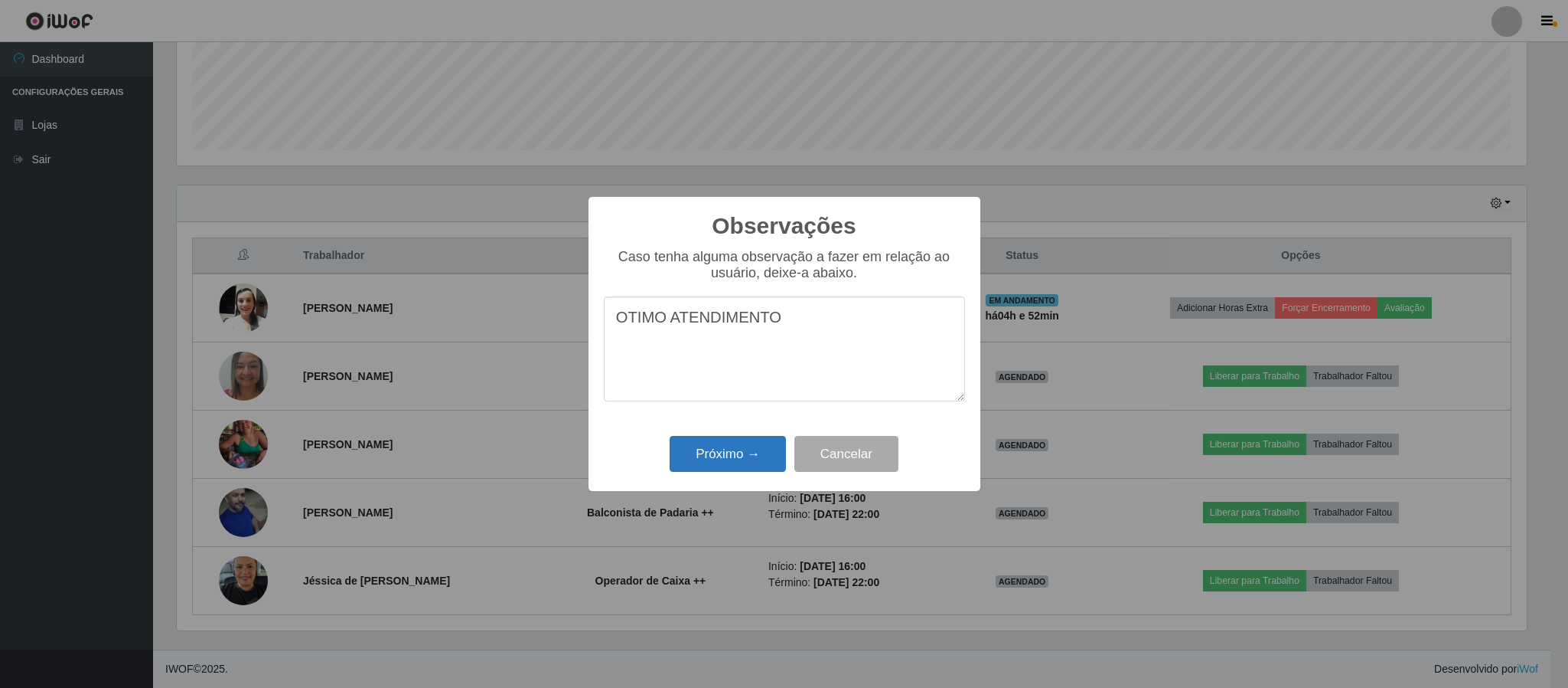
type textarea "OTIMO ATENDIMENTO"
click at [752, 468] on button "Próximo →" at bounding box center [727, 453] width 116 height 36
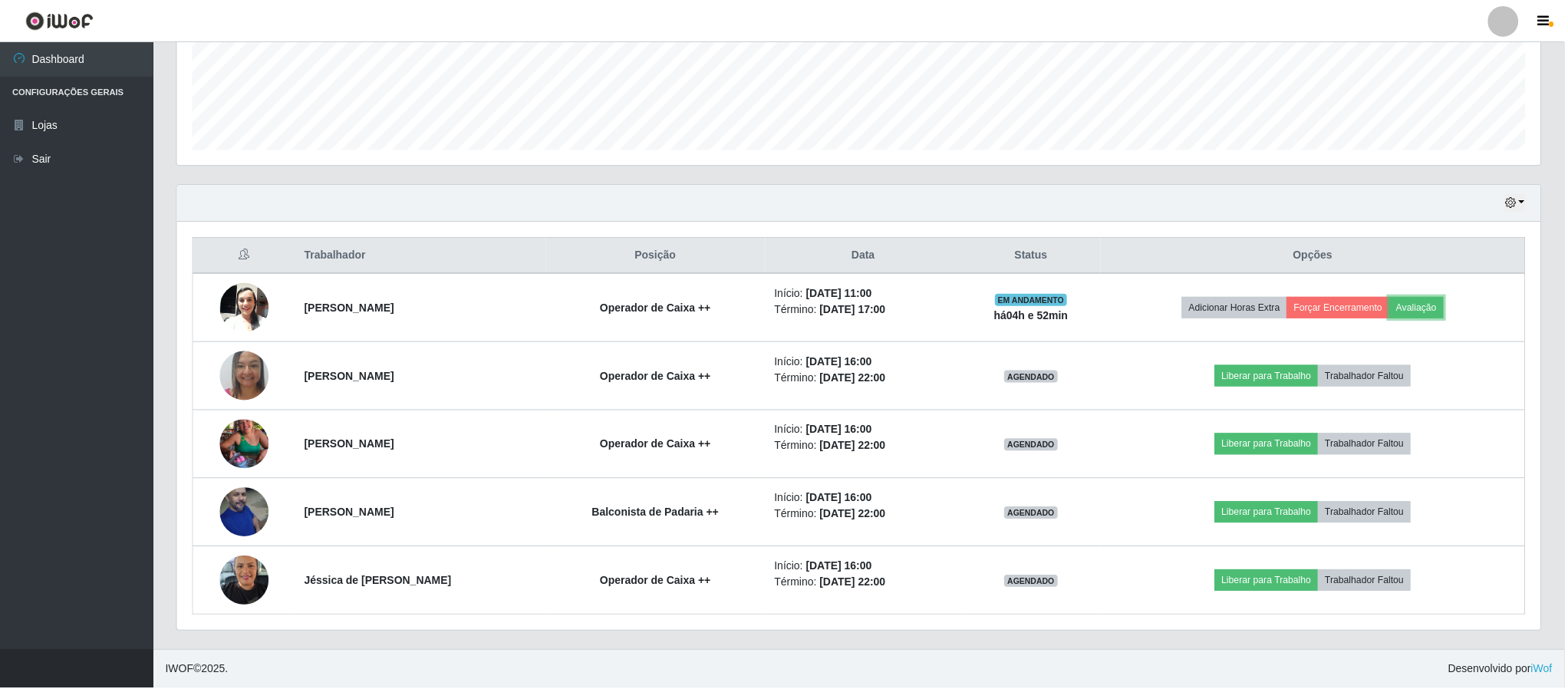
scroll to position [319, 1366]
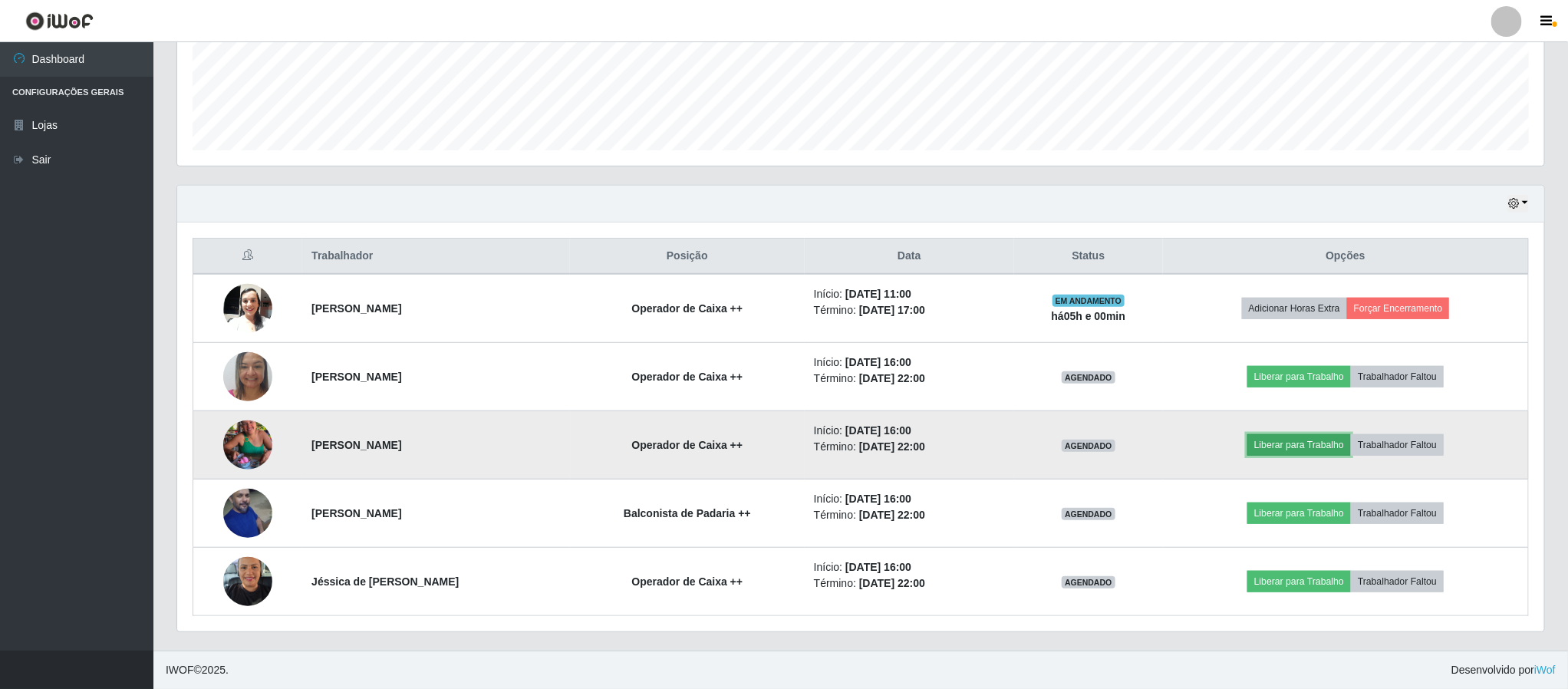
click at [1303, 447] on button "Liberar para Trabalho" at bounding box center [1299, 445] width 104 height 22
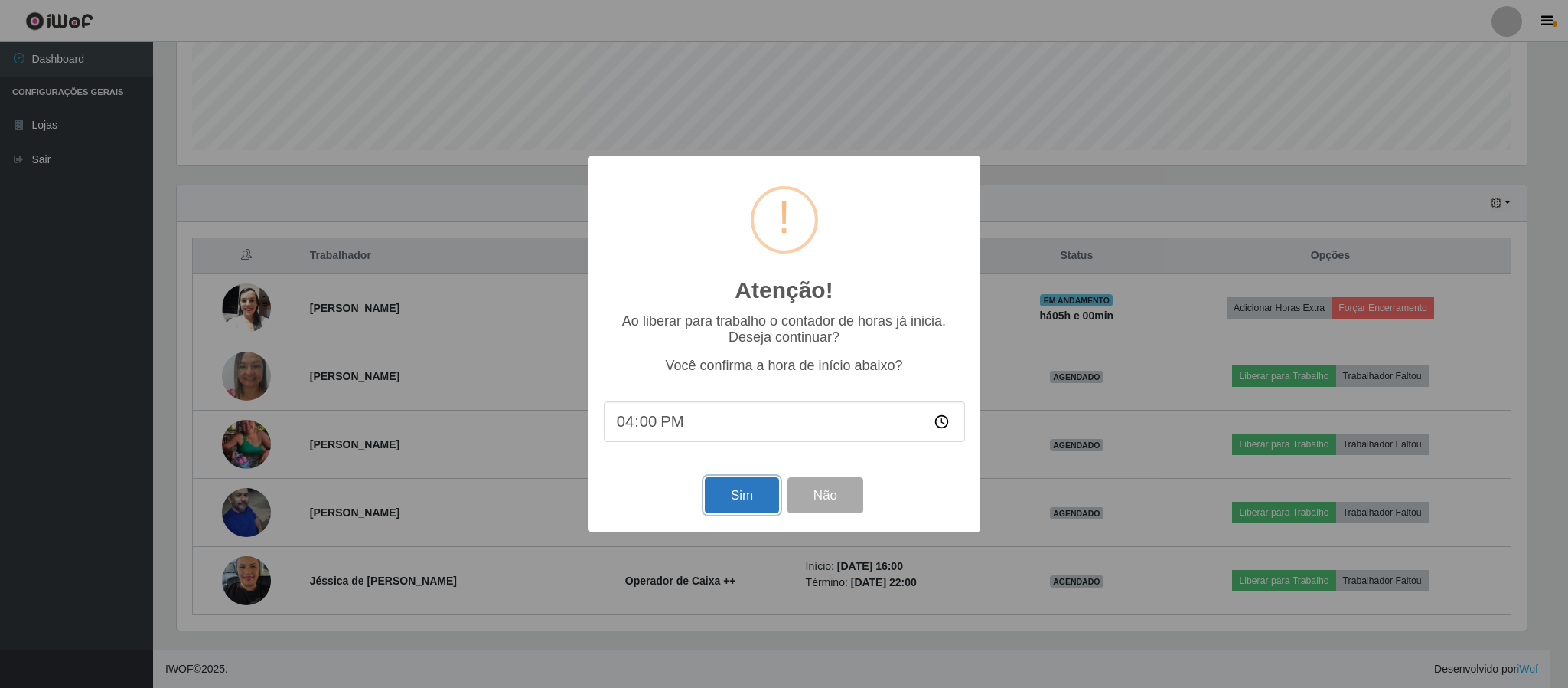
click at [737, 498] on button "Sim" at bounding box center [742, 494] width 74 height 36
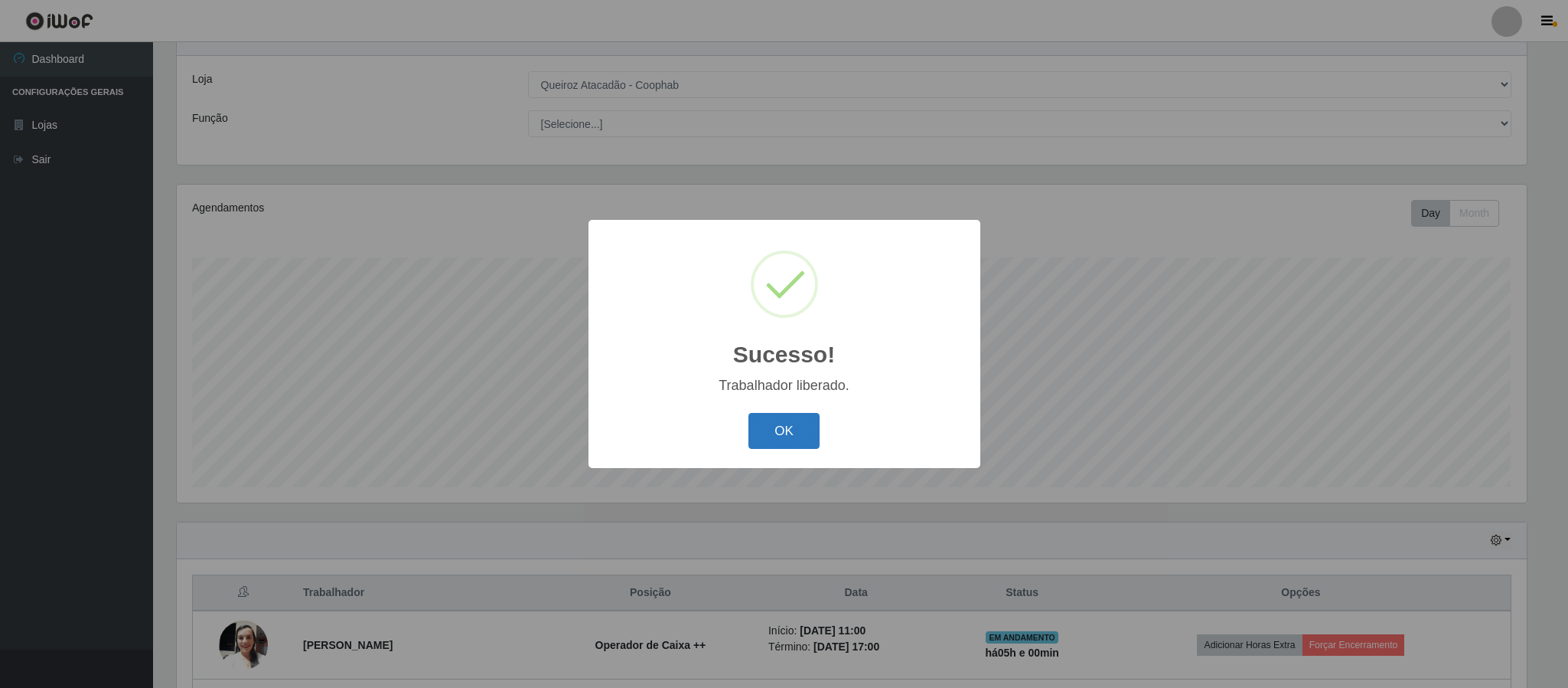
click at [799, 426] on button "OK" at bounding box center [784, 430] width 71 height 36
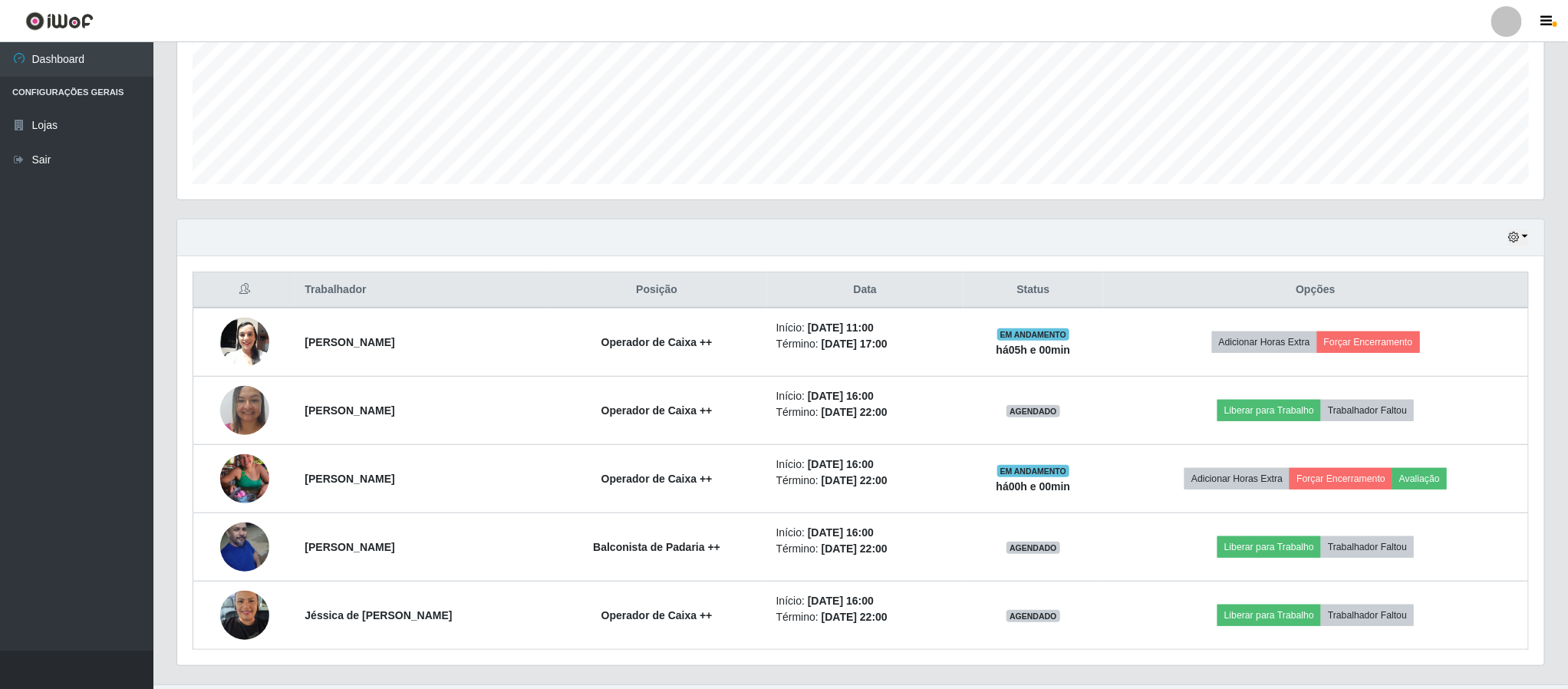
scroll to position [403, 0]
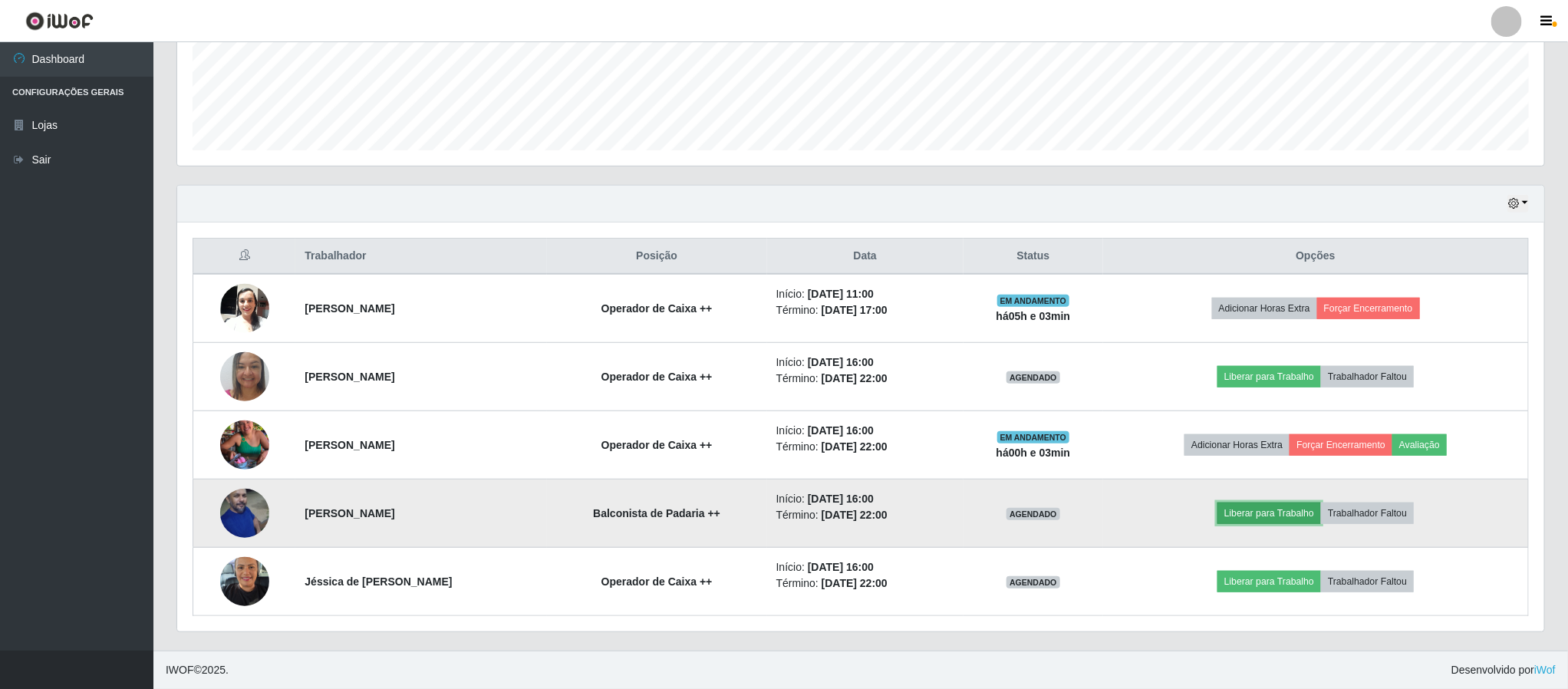
click at [1273, 513] on button "Liberar para Trabalho" at bounding box center [1269, 513] width 104 height 22
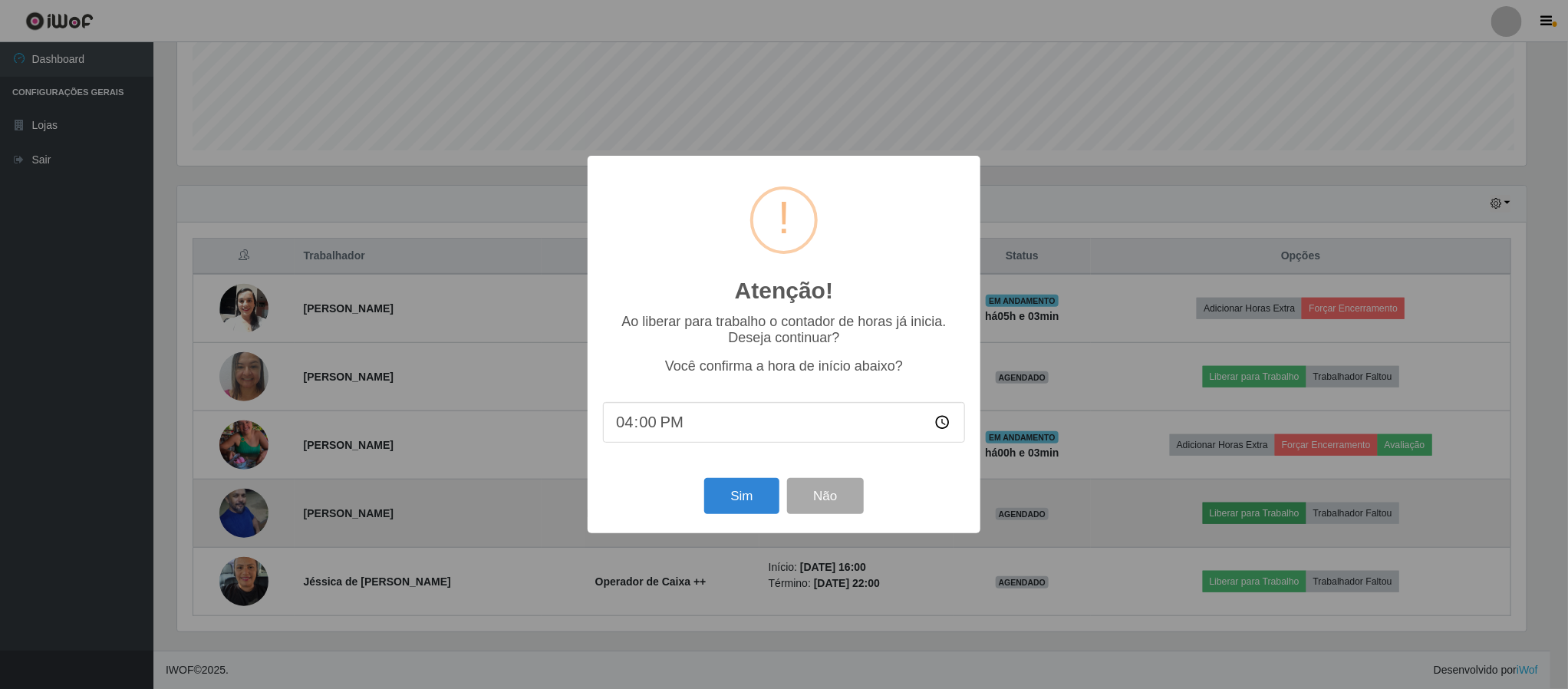
scroll to position [319, 1354]
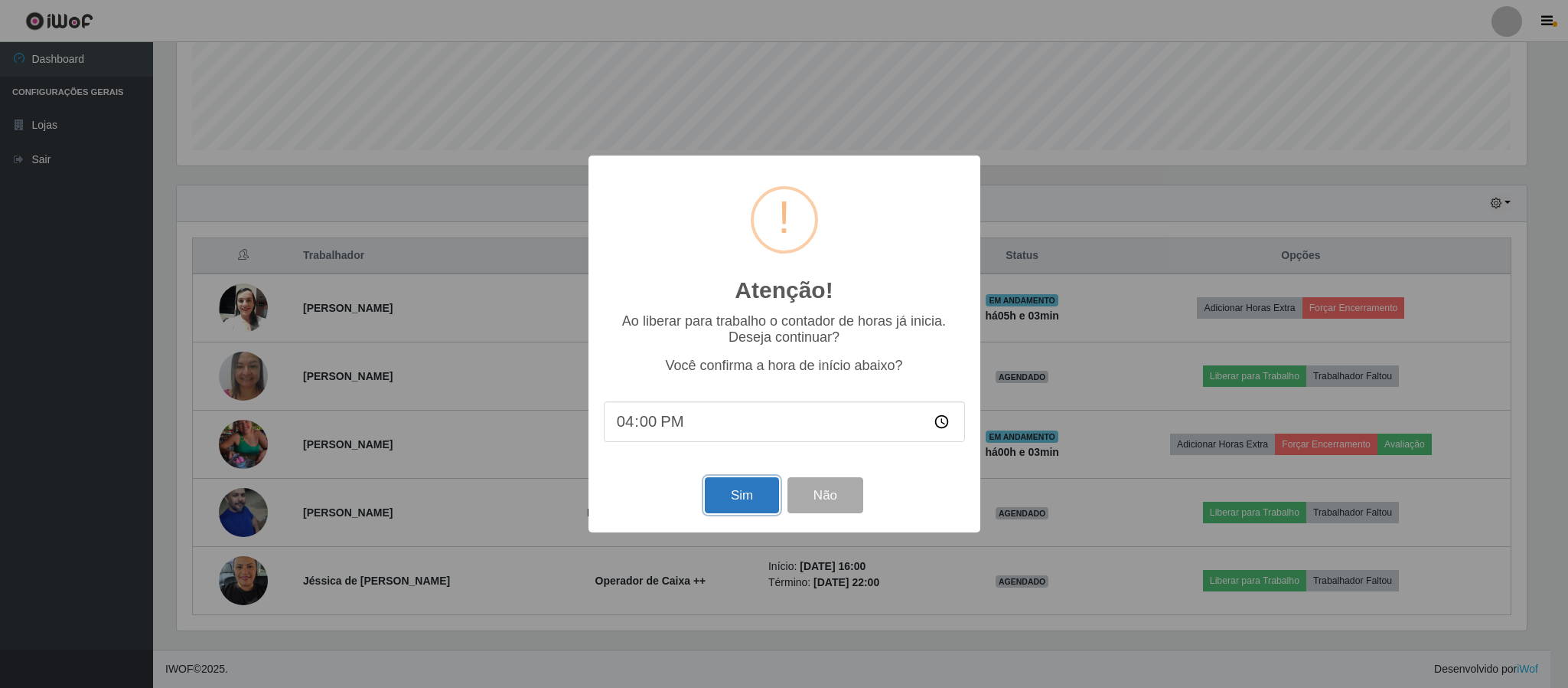
click at [742, 497] on button "Sim" at bounding box center [742, 494] width 74 height 36
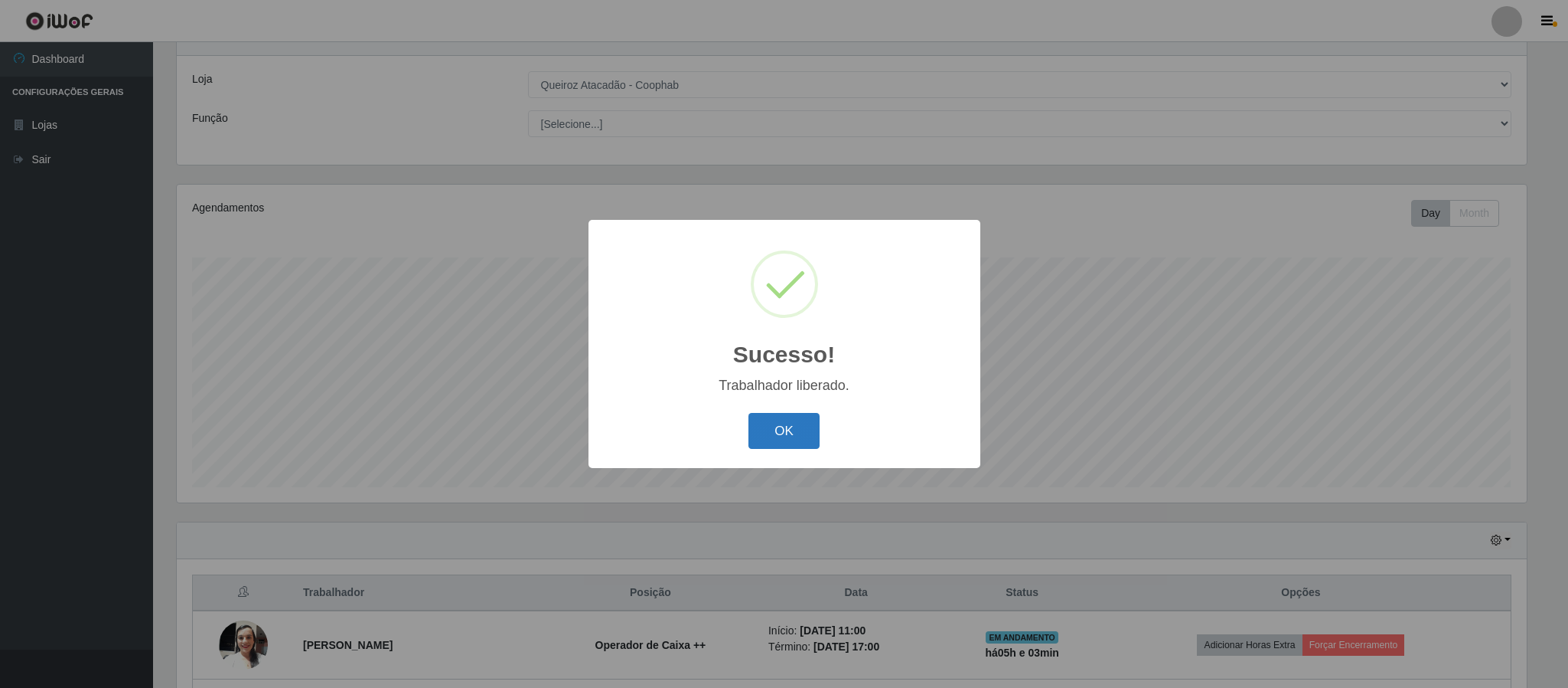
click at [777, 426] on button "OK" at bounding box center [784, 430] width 71 height 36
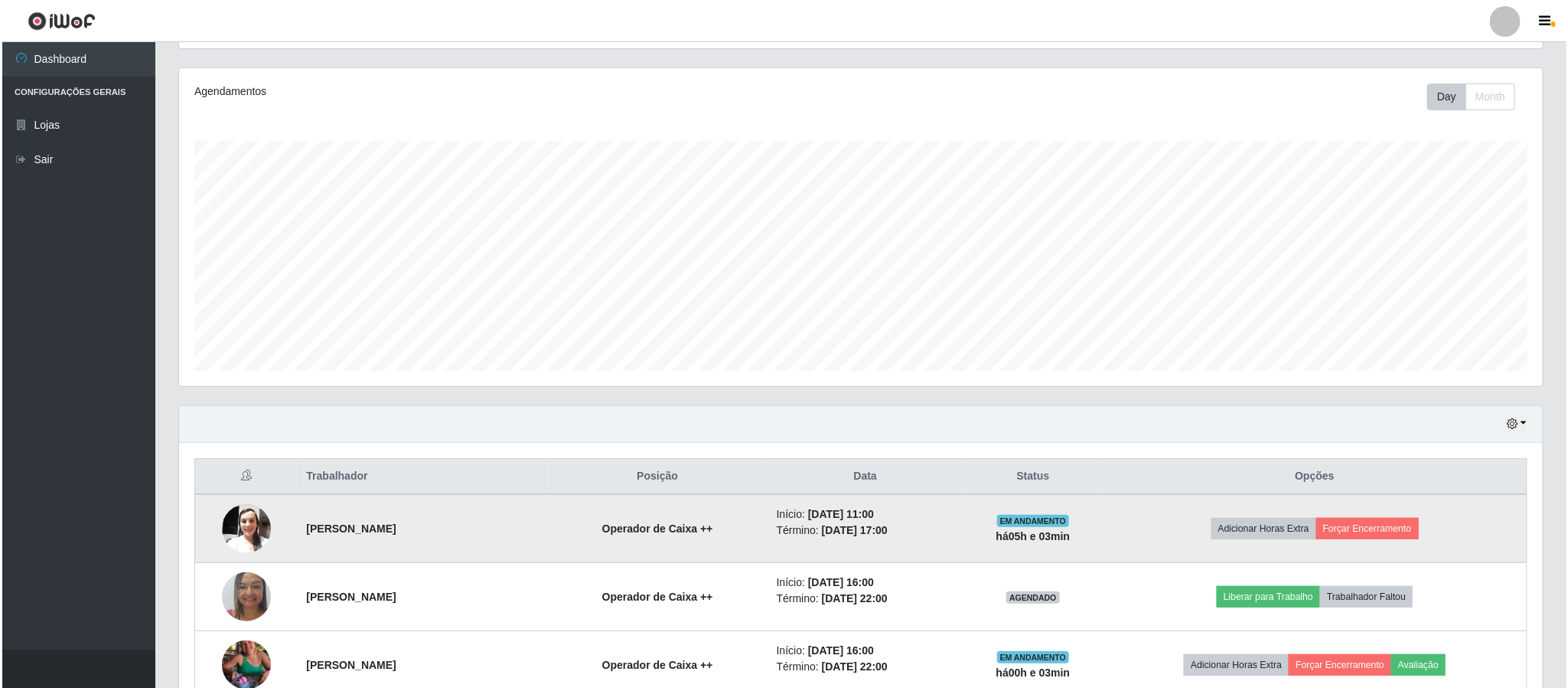
scroll to position [402, 0]
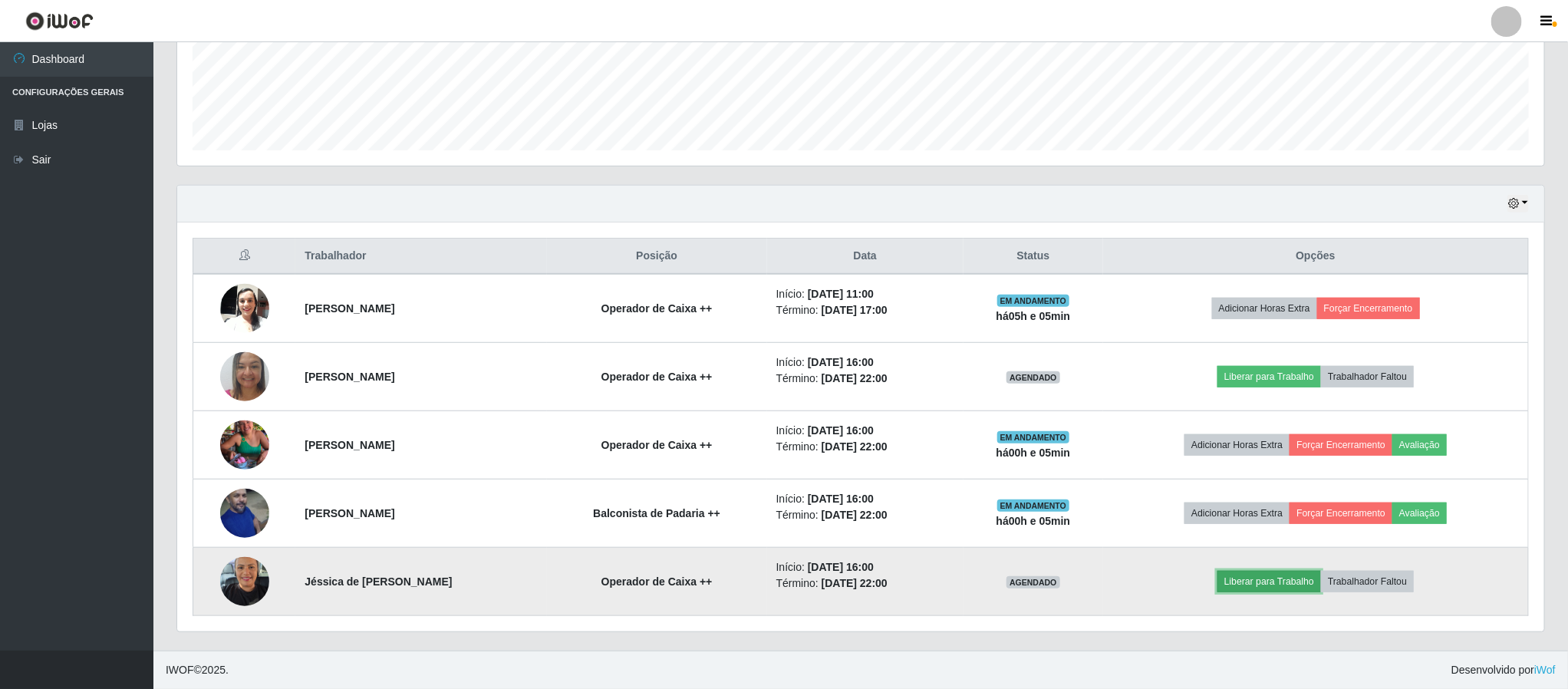
click at [1263, 579] on button "Liberar para Trabalho" at bounding box center [1269, 581] width 104 height 22
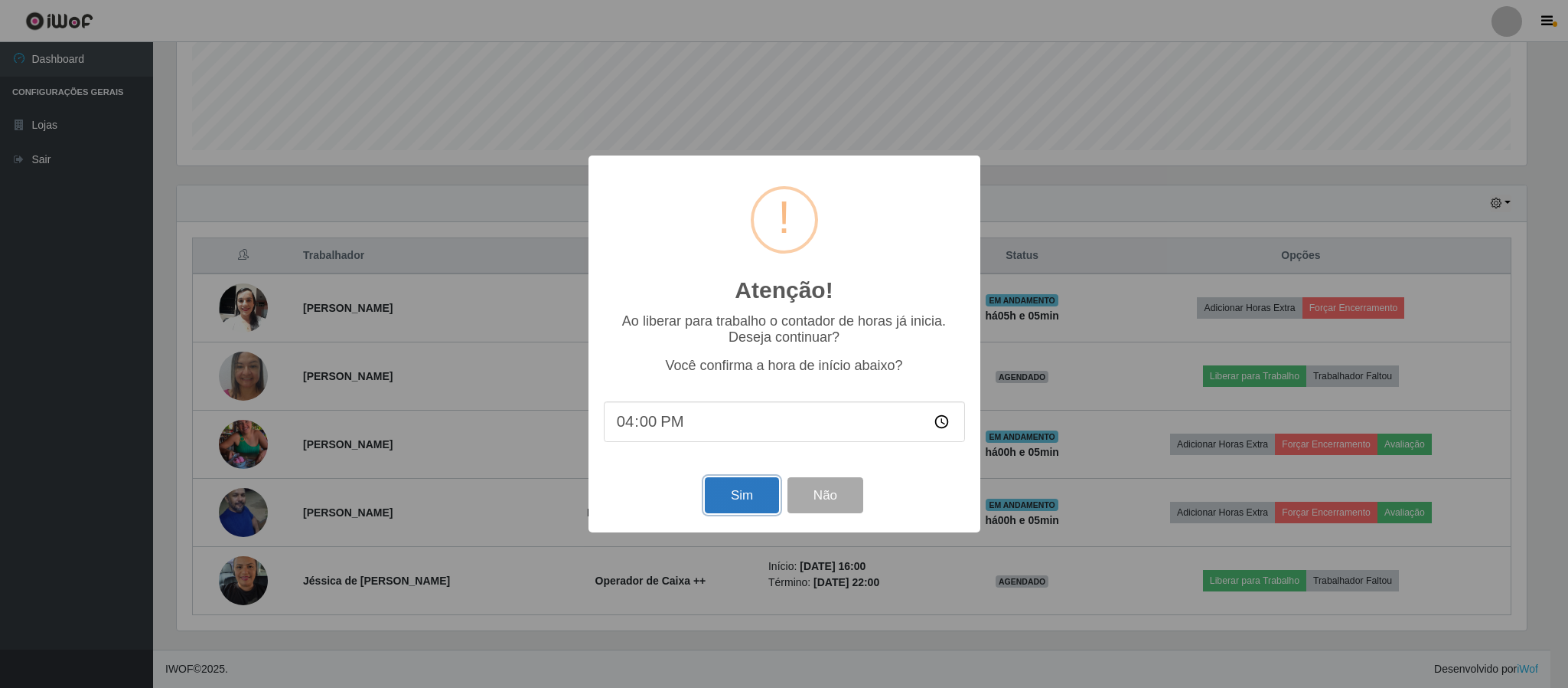
click at [752, 489] on button "Sim" at bounding box center [742, 494] width 74 height 36
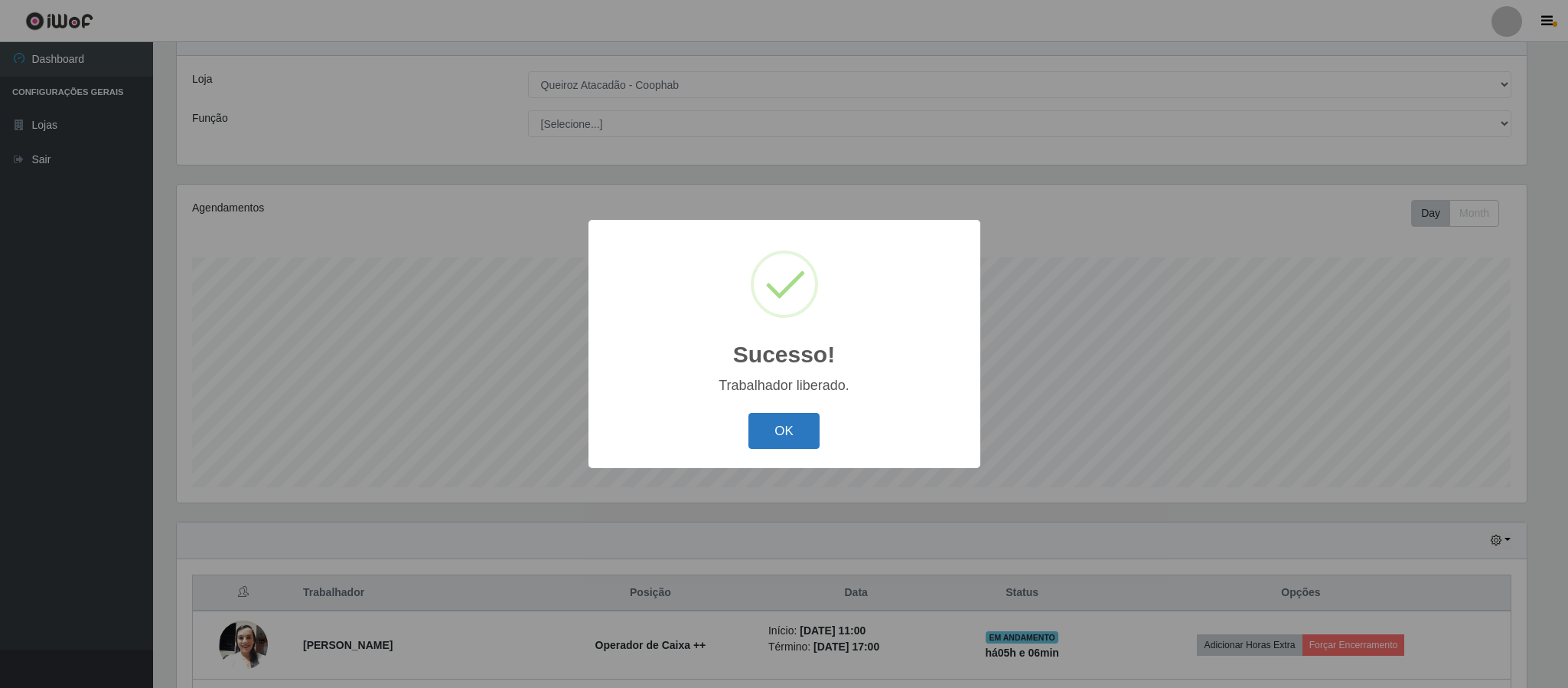
click at [807, 426] on button "OK" at bounding box center [784, 430] width 71 height 36
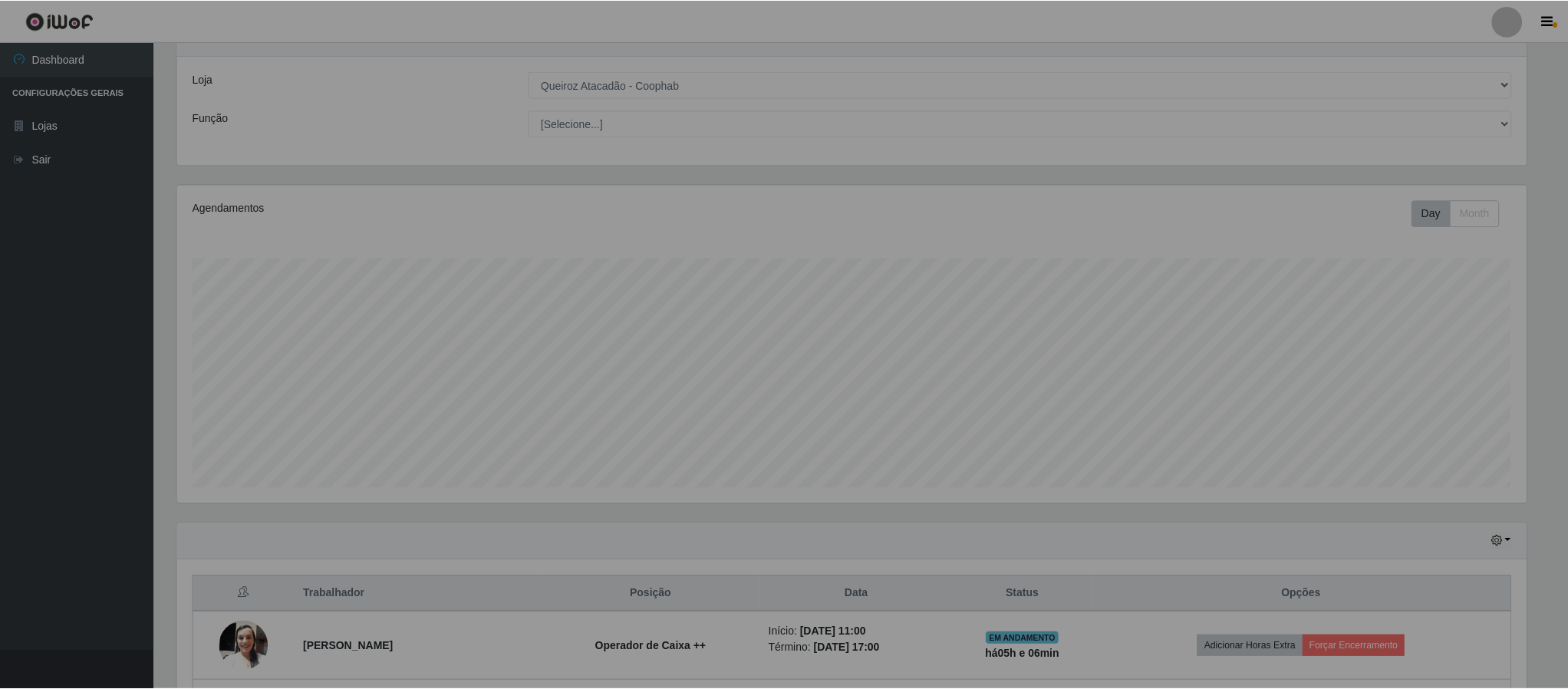
scroll to position [319, 1366]
